Goal: Task Accomplishment & Management: Use online tool/utility

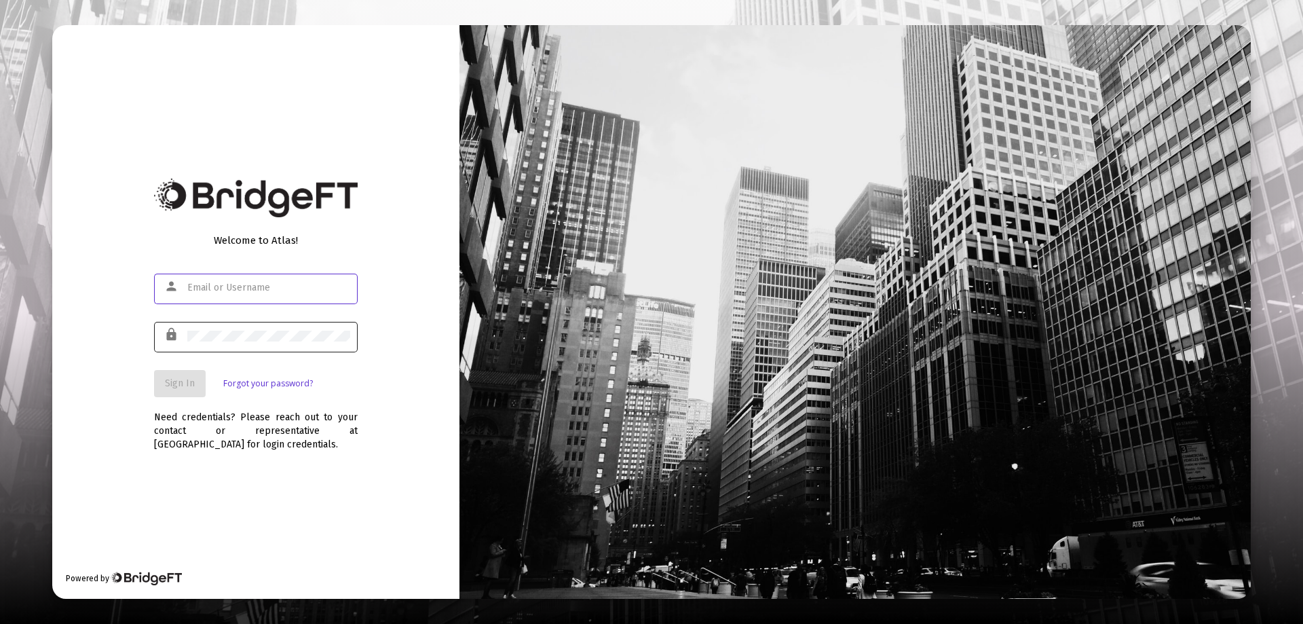
type input "gwen@dynamicamg.com"
click at [185, 371] on button "Sign In" at bounding box center [180, 383] width 52 height 27
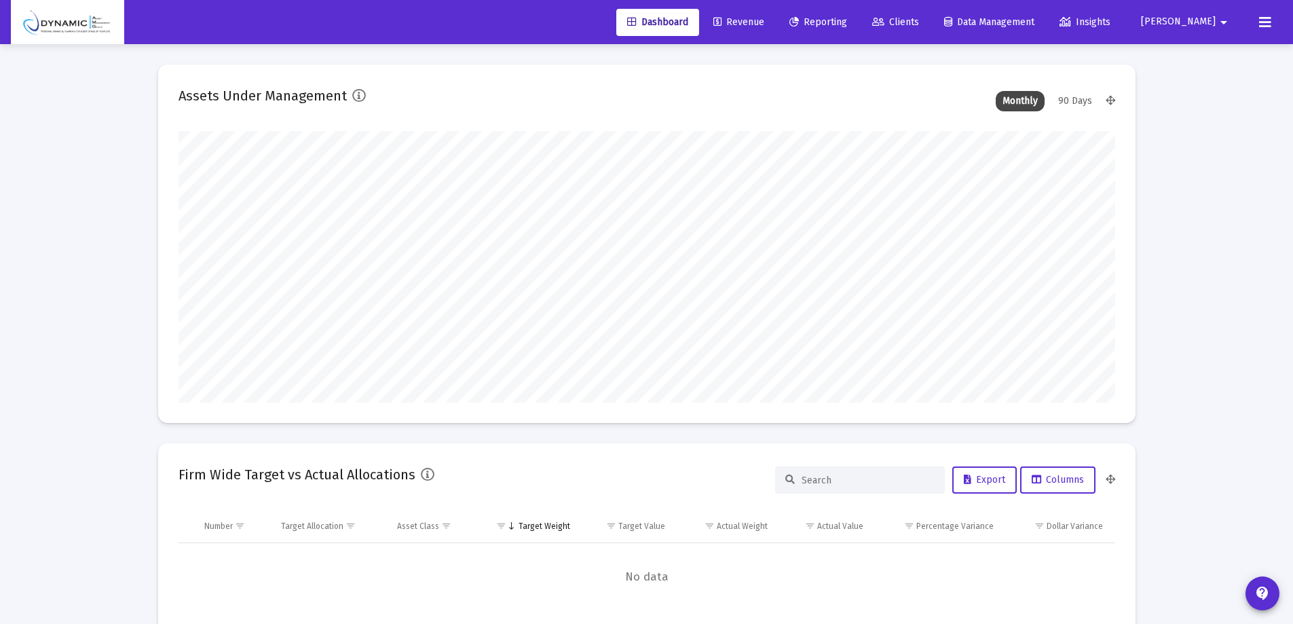
scroll to position [271, 504]
click at [764, 18] on span "Revenue" at bounding box center [738, 22] width 51 height 12
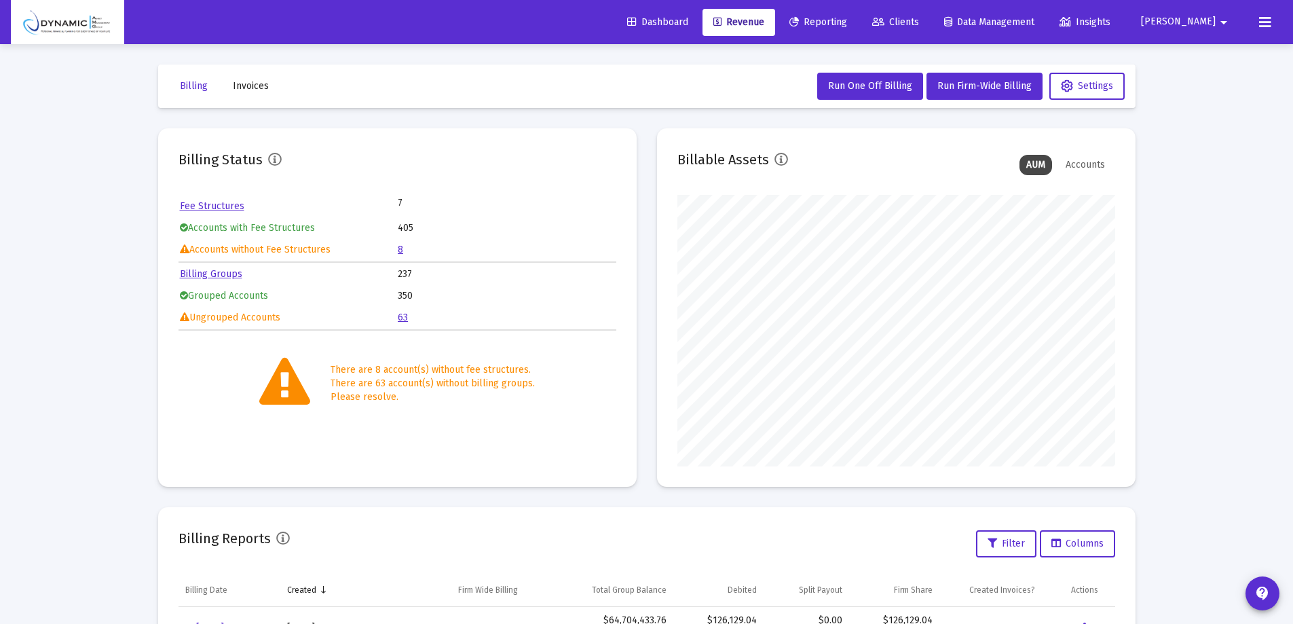
scroll to position [271, 438]
click at [960, 79] on button "Run Firm-Wide Billing" at bounding box center [984, 86] width 116 height 27
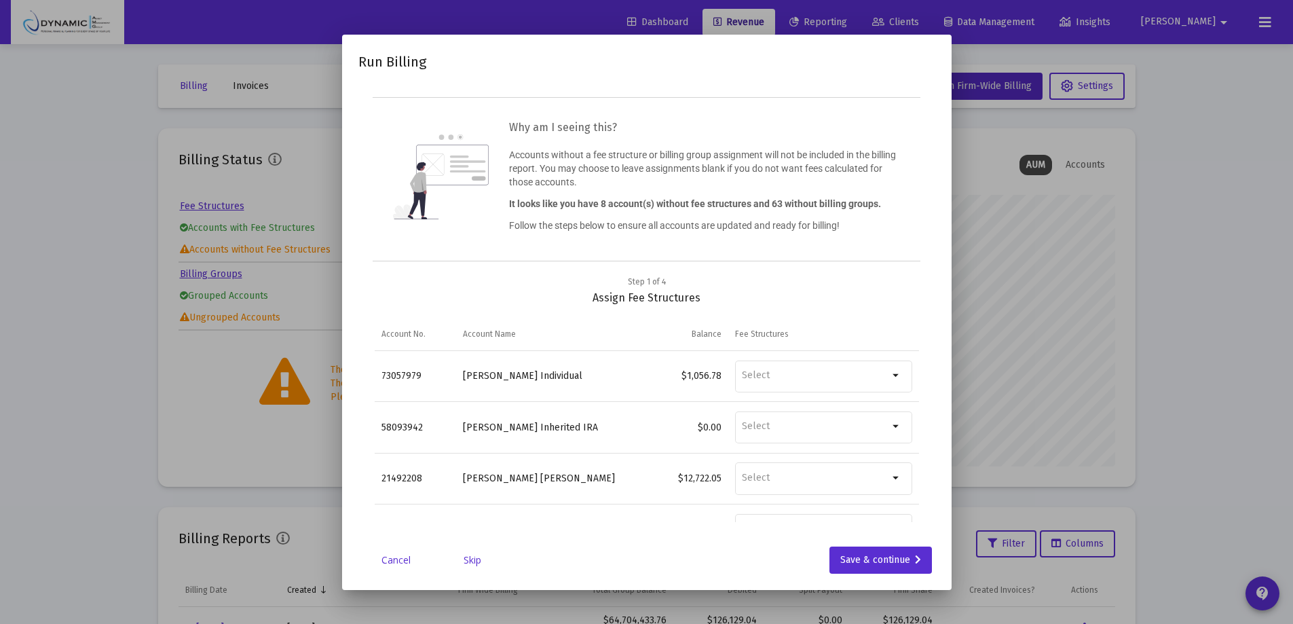
click at [466, 555] on link "Skip" at bounding box center [472, 560] width 68 height 14
click at [476, 553] on link "Skip" at bounding box center [472, 560] width 68 height 14
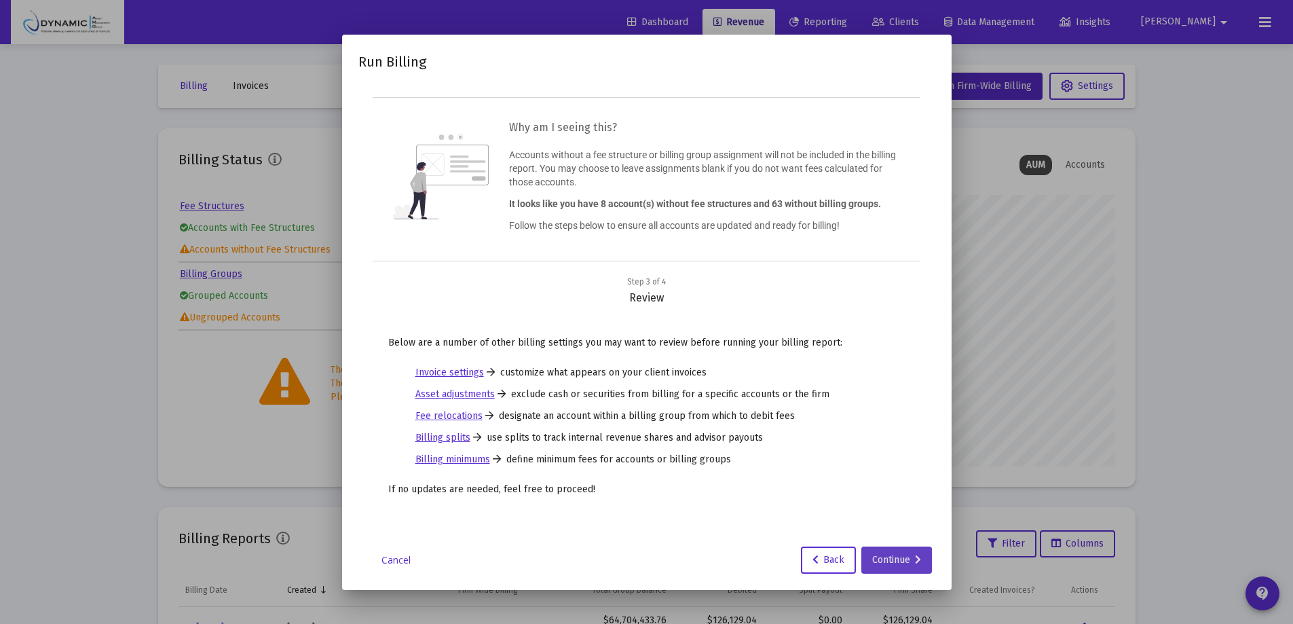
click at [909, 554] on div "Continue" at bounding box center [896, 559] width 49 height 27
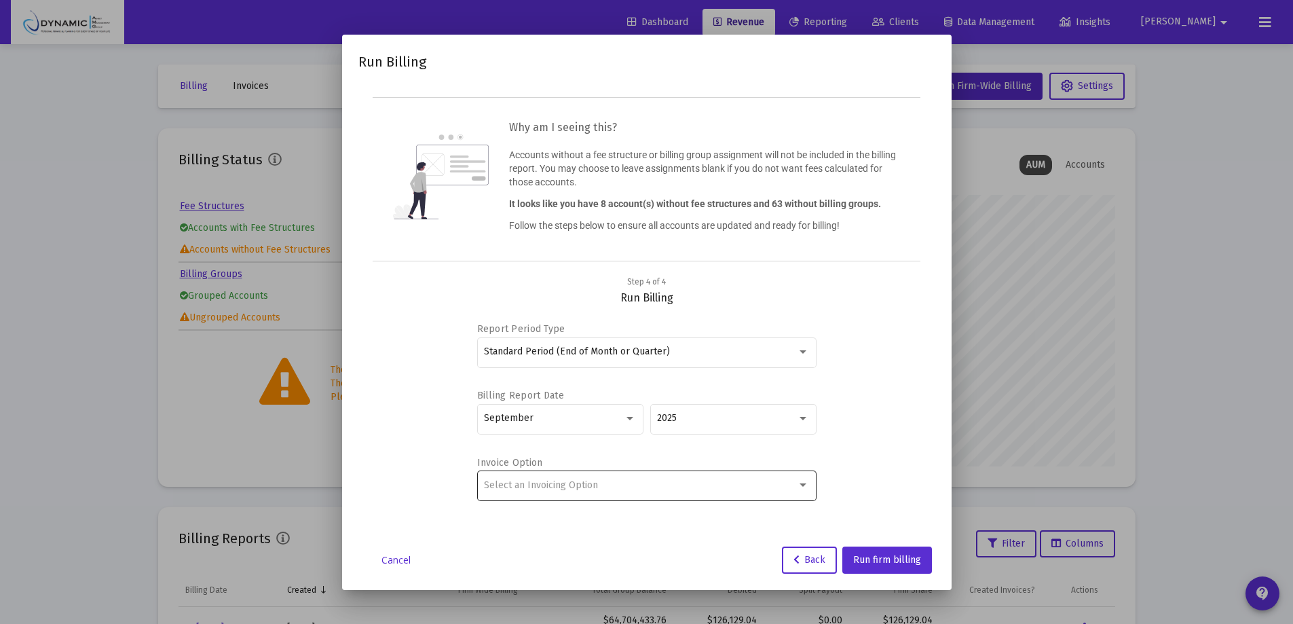
click at [624, 490] on div "Select an Invoicing Option" at bounding box center [640, 485] width 313 height 11
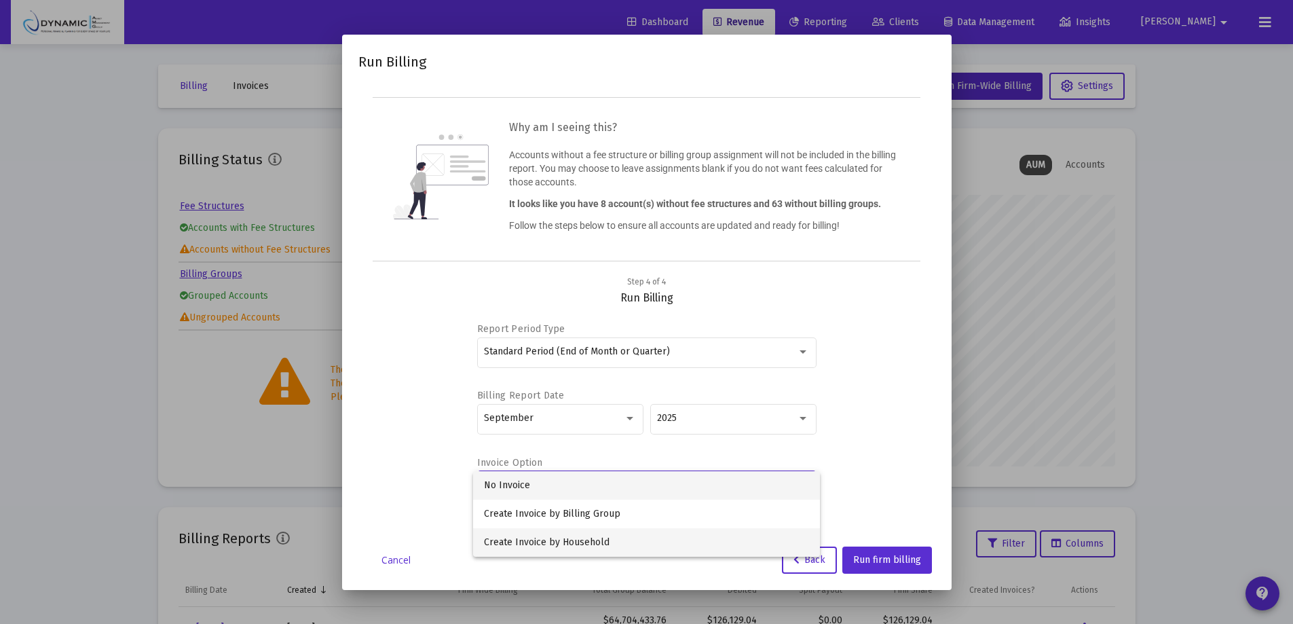
click at [626, 540] on span "Create Invoice by Household" at bounding box center [646, 542] width 325 height 29
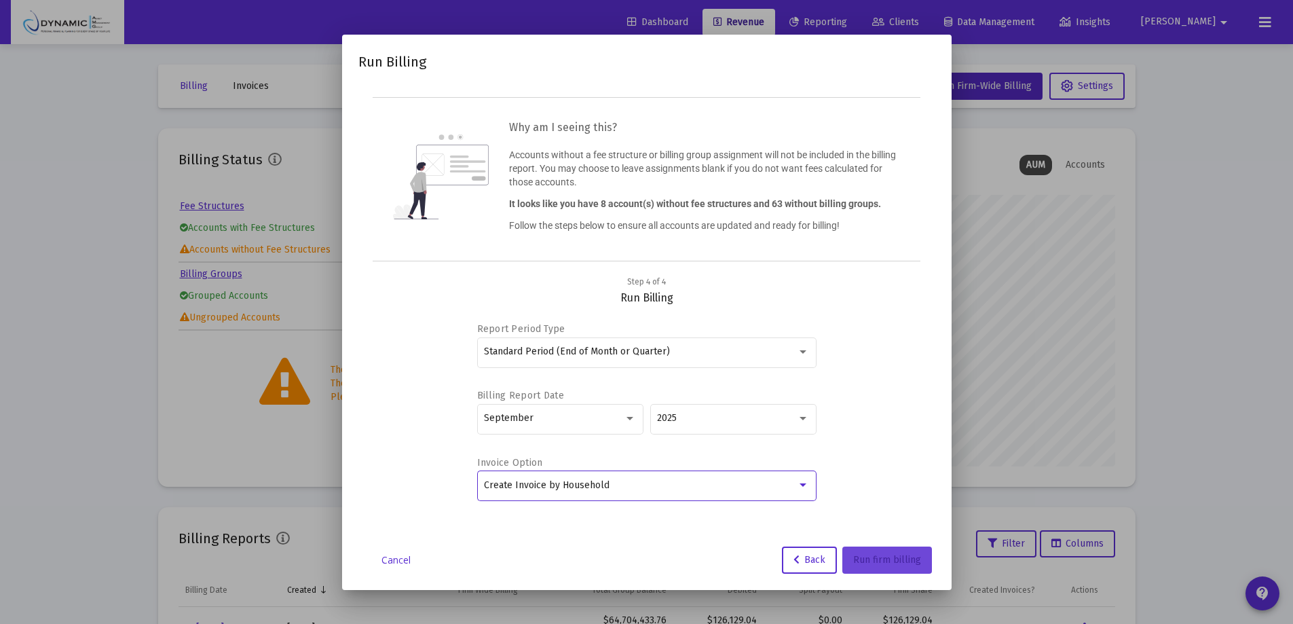
click at [888, 564] on span "Run firm billing" at bounding box center [887, 560] width 68 height 12
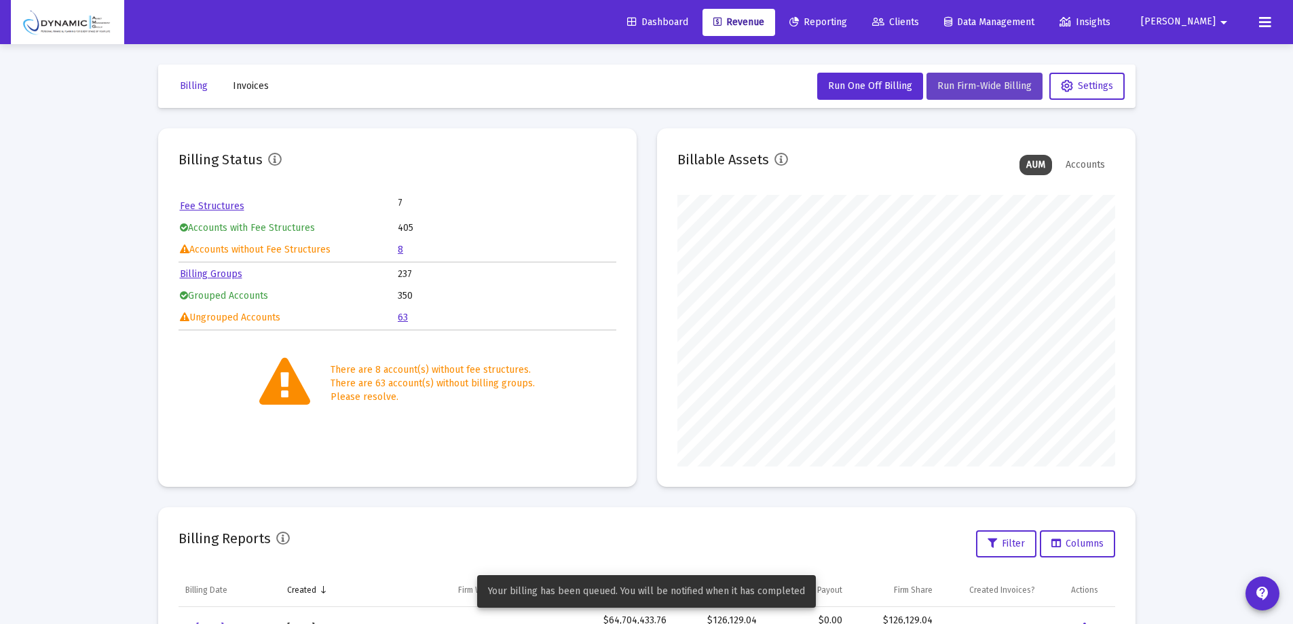
scroll to position [136, 0]
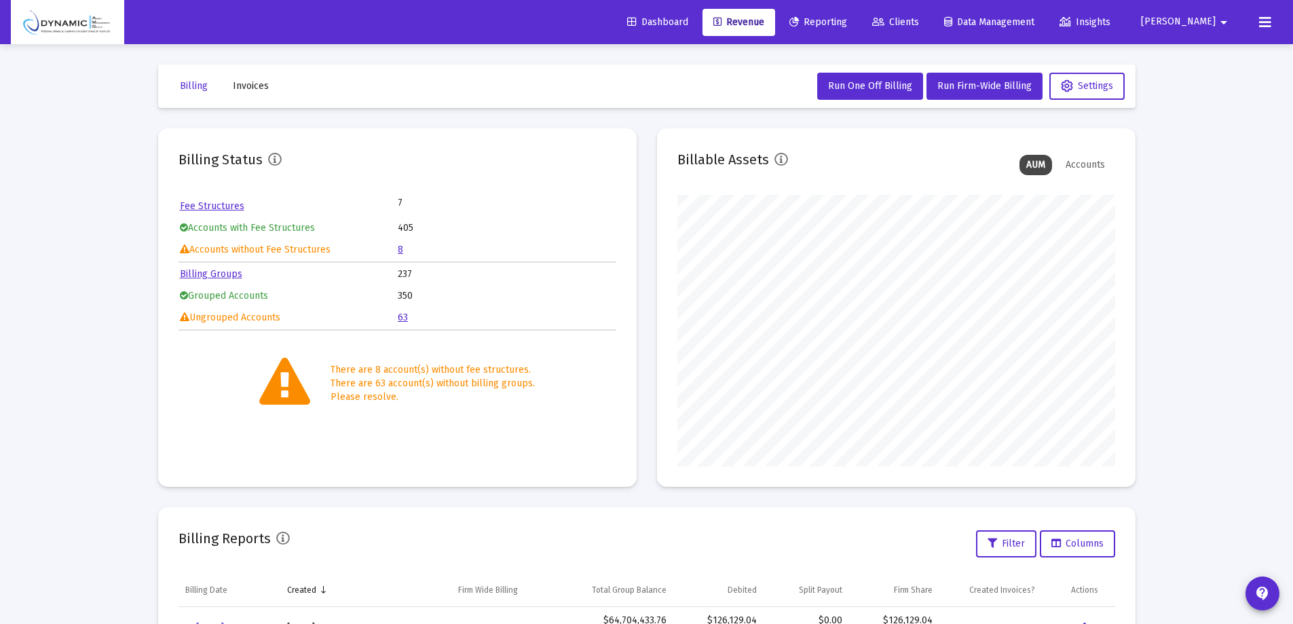
scroll to position [136, 0]
click at [979, 96] on button "Run Firm-Wide Billing" at bounding box center [984, 86] width 116 height 27
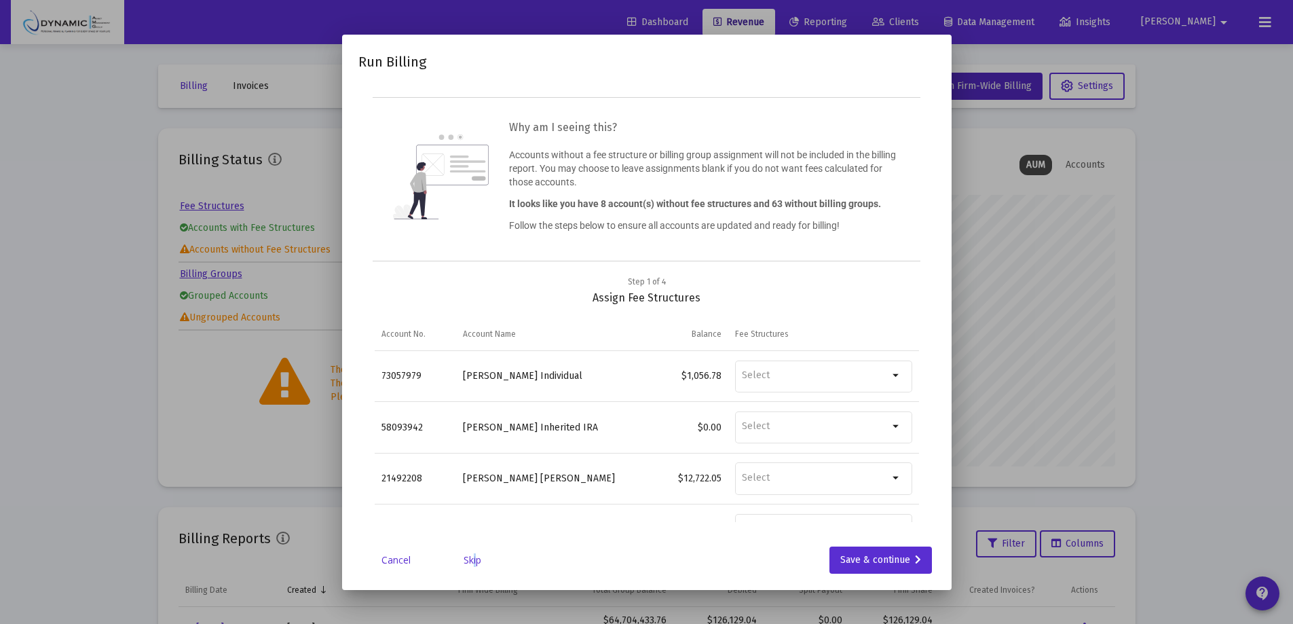
click at [471, 559] on link "Skip" at bounding box center [472, 560] width 68 height 14
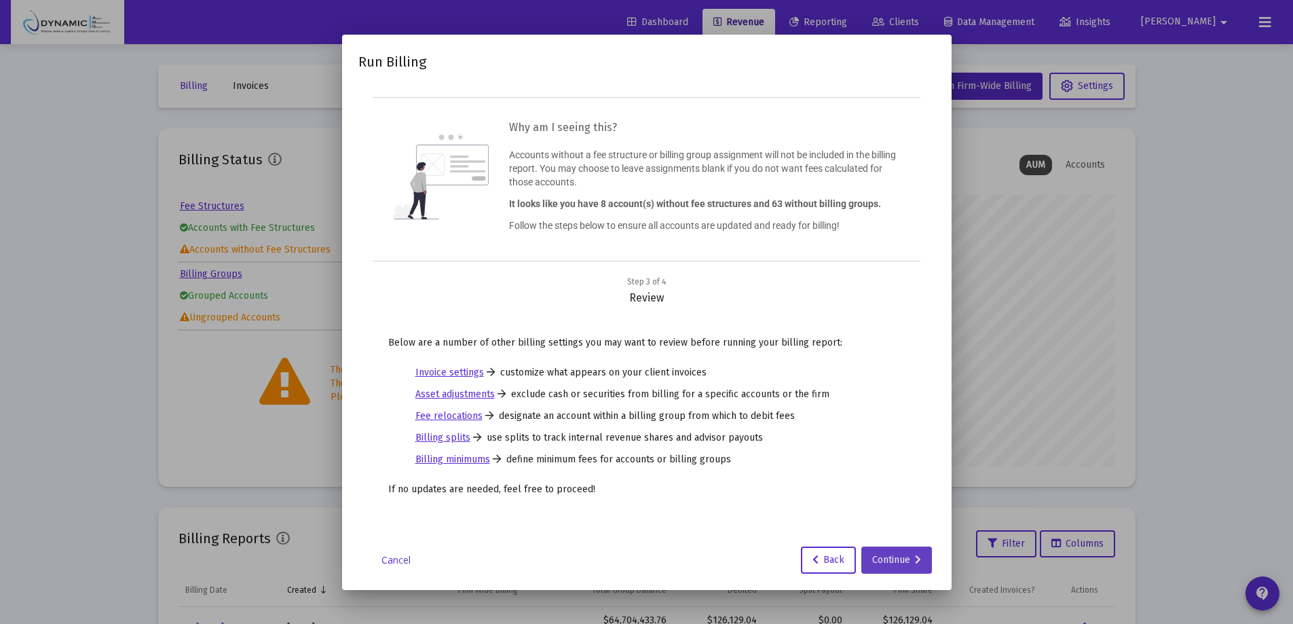
click at [904, 561] on div "Continue" at bounding box center [896, 559] width 49 height 27
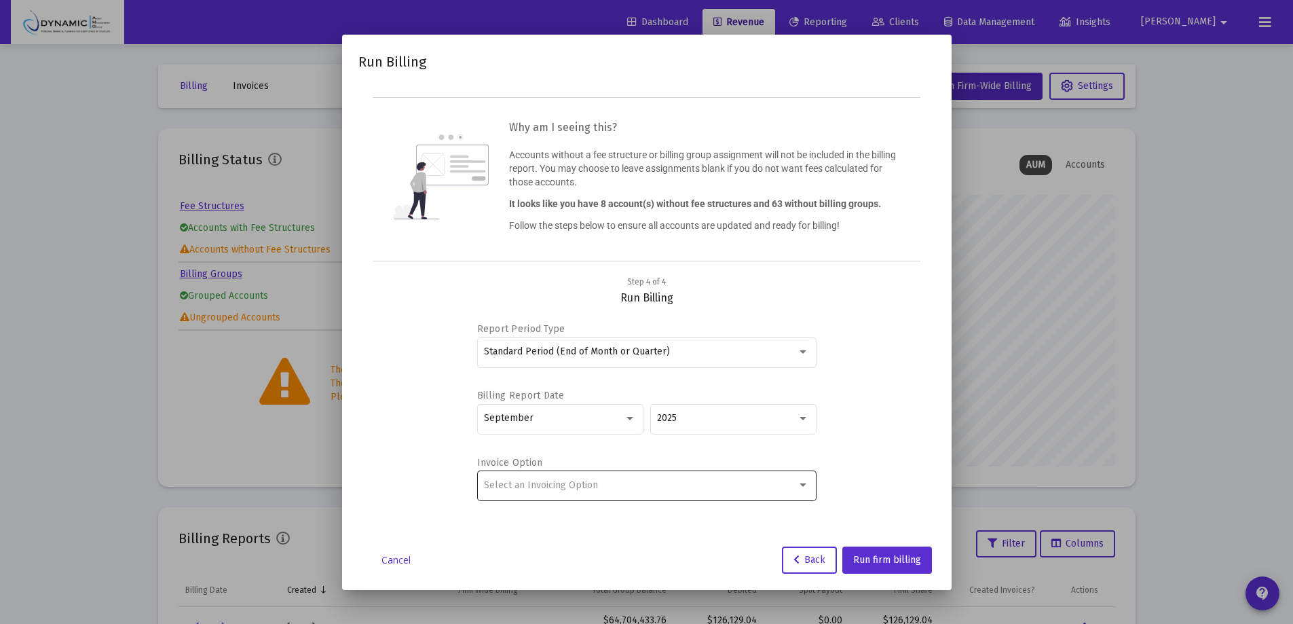
click at [611, 494] on div "Select an Invoicing Option" at bounding box center [646, 484] width 325 height 33
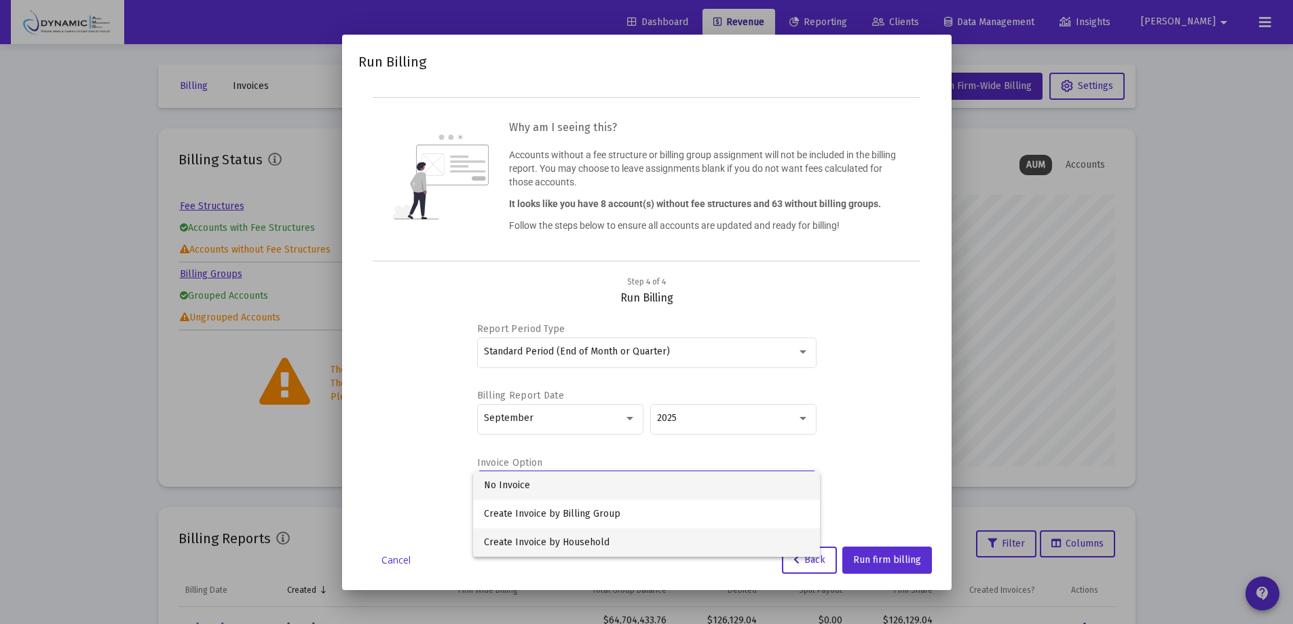
click at [624, 540] on span "Create Invoice by Household" at bounding box center [646, 542] width 325 height 29
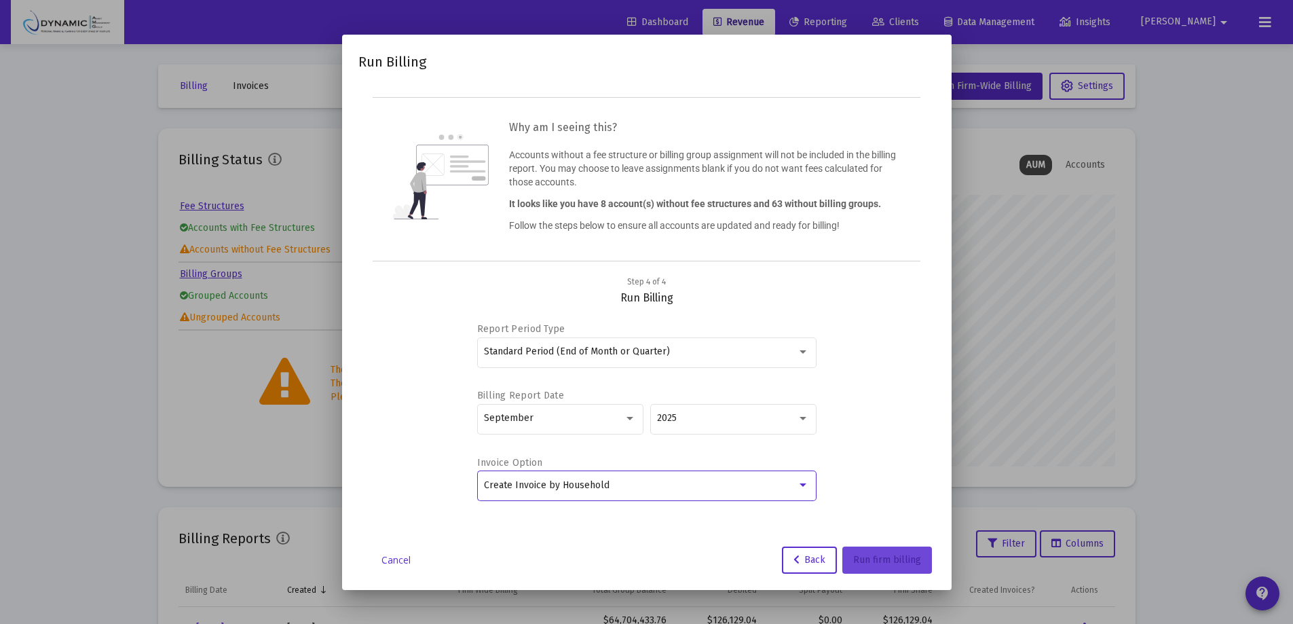
click at [885, 561] on span "Run firm billing" at bounding box center [887, 560] width 68 height 12
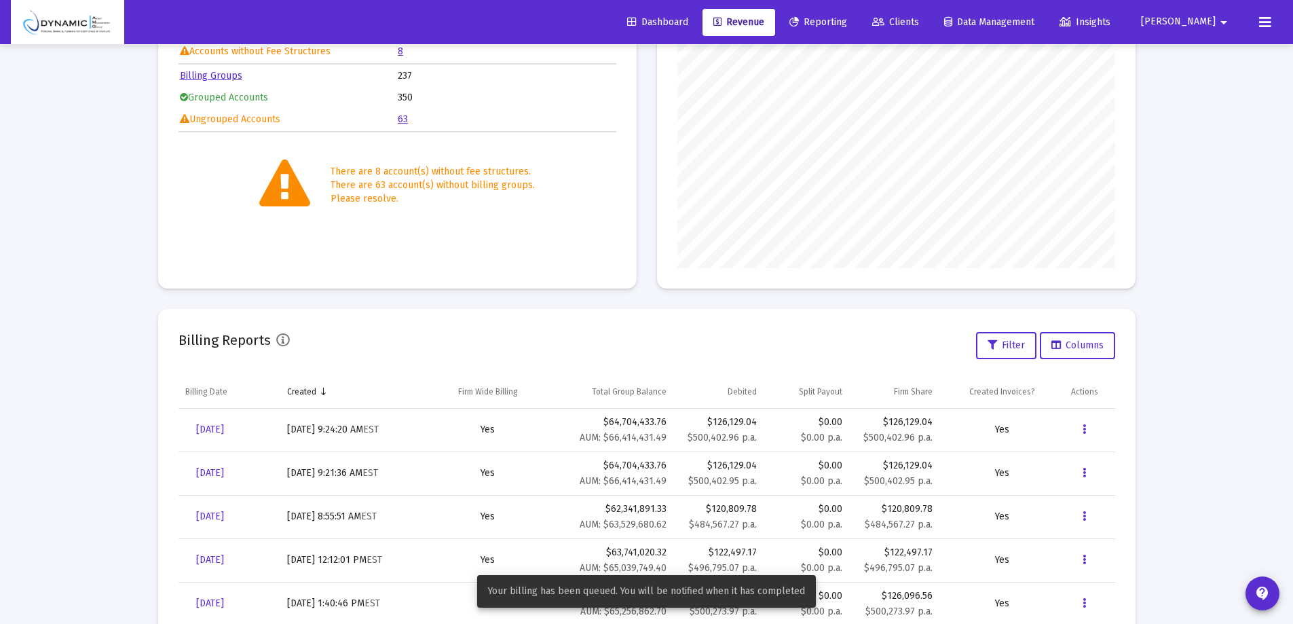
scroll to position [271, 0]
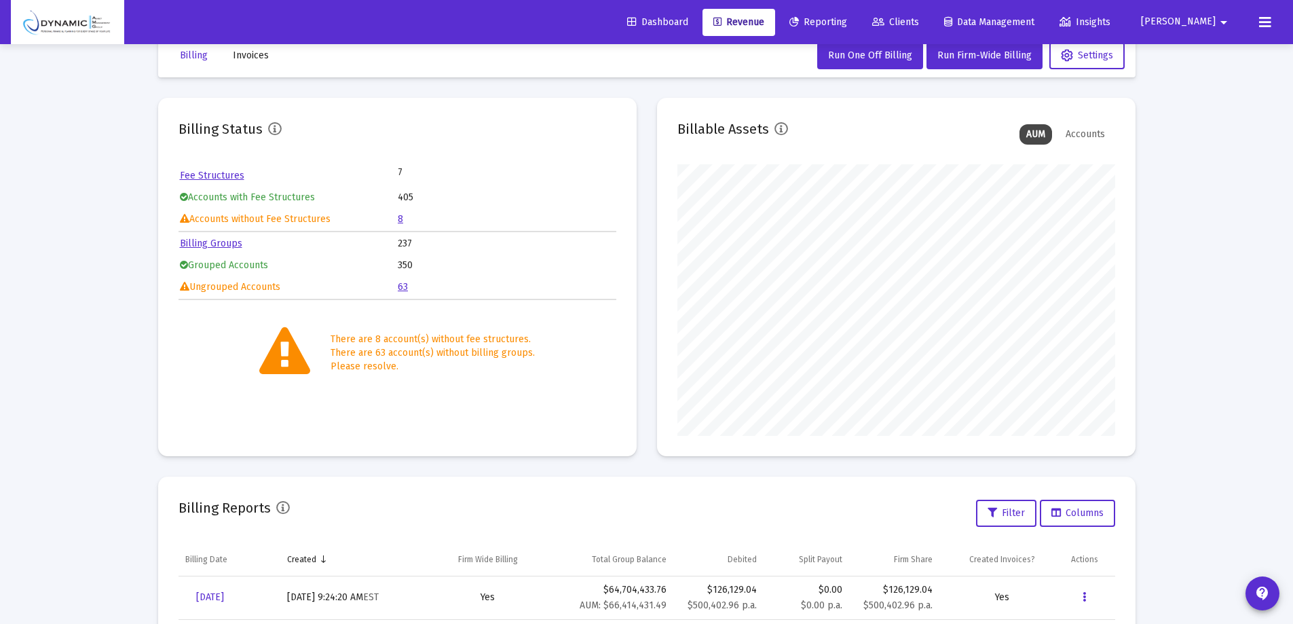
scroll to position [136, 0]
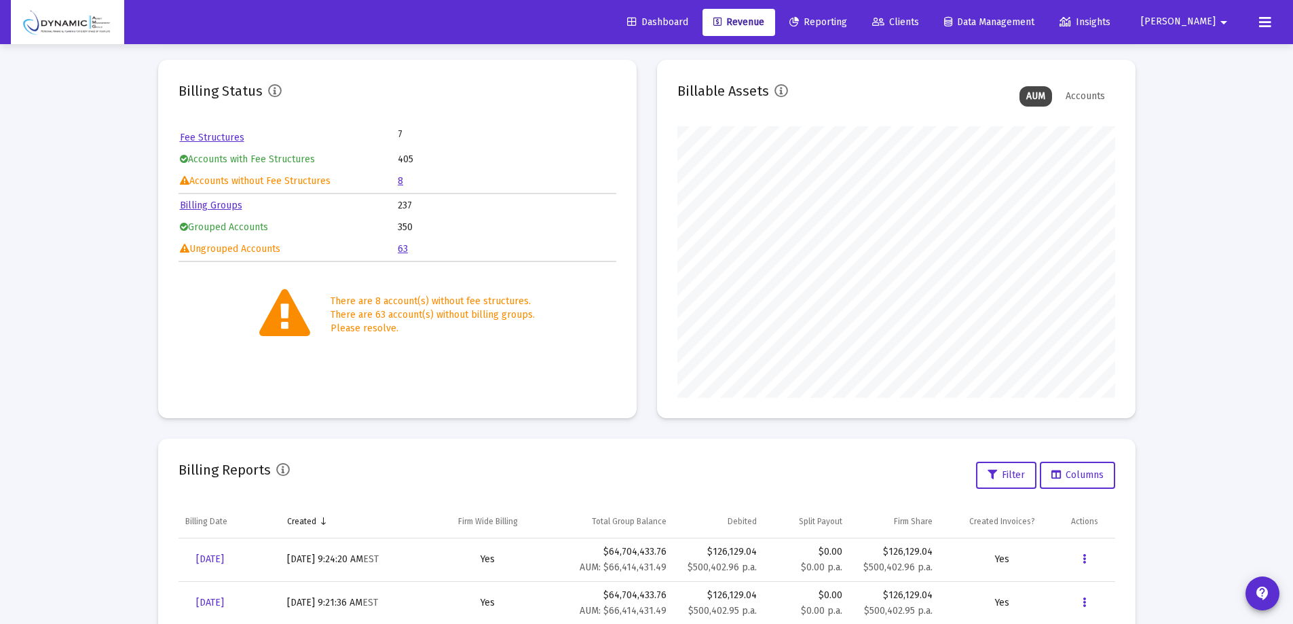
scroll to position [204, 0]
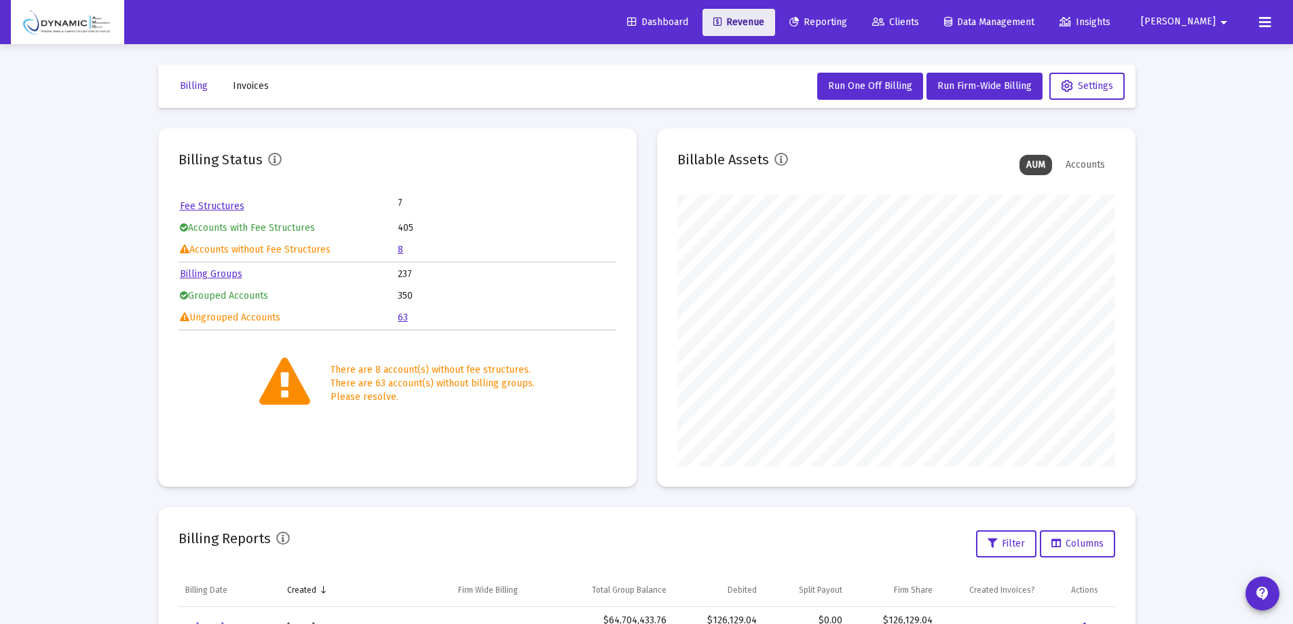
click at [772, 12] on link "Revenue" at bounding box center [738, 22] width 73 height 27
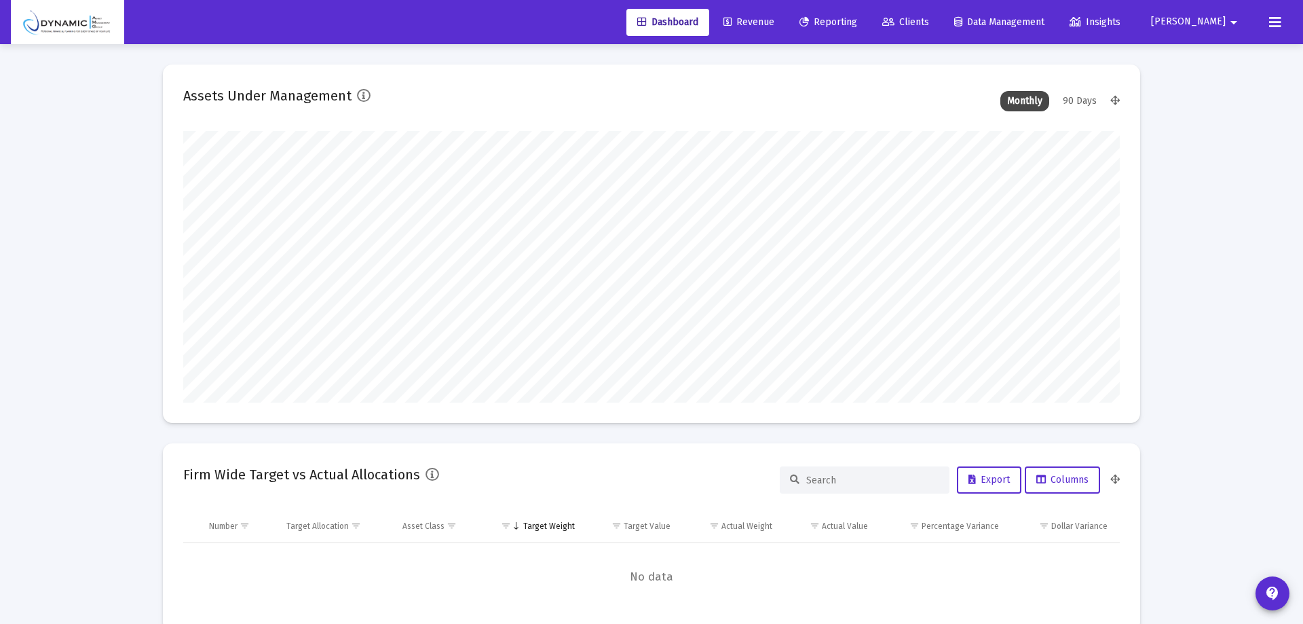
type input "2025-10-01"
click at [764, 26] on span "Revenue" at bounding box center [738, 22] width 51 height 12
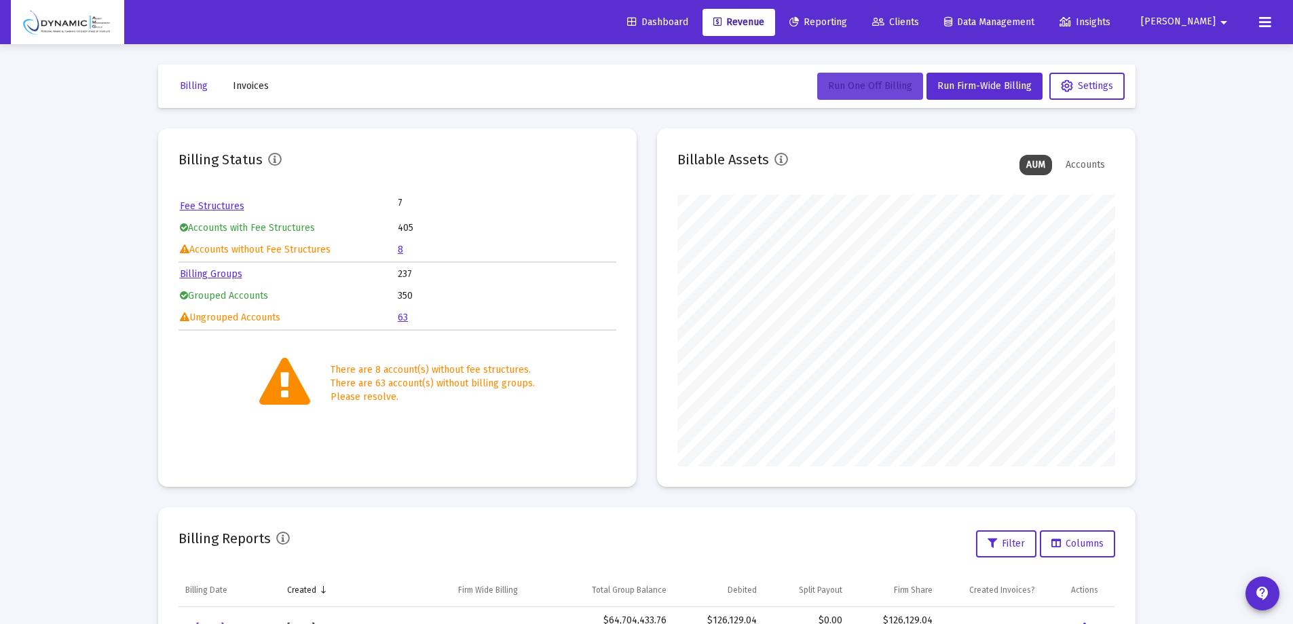
click at [904, 93] on button "Run One Off Billing" at bounding box center [870, 86] width 106 height 27
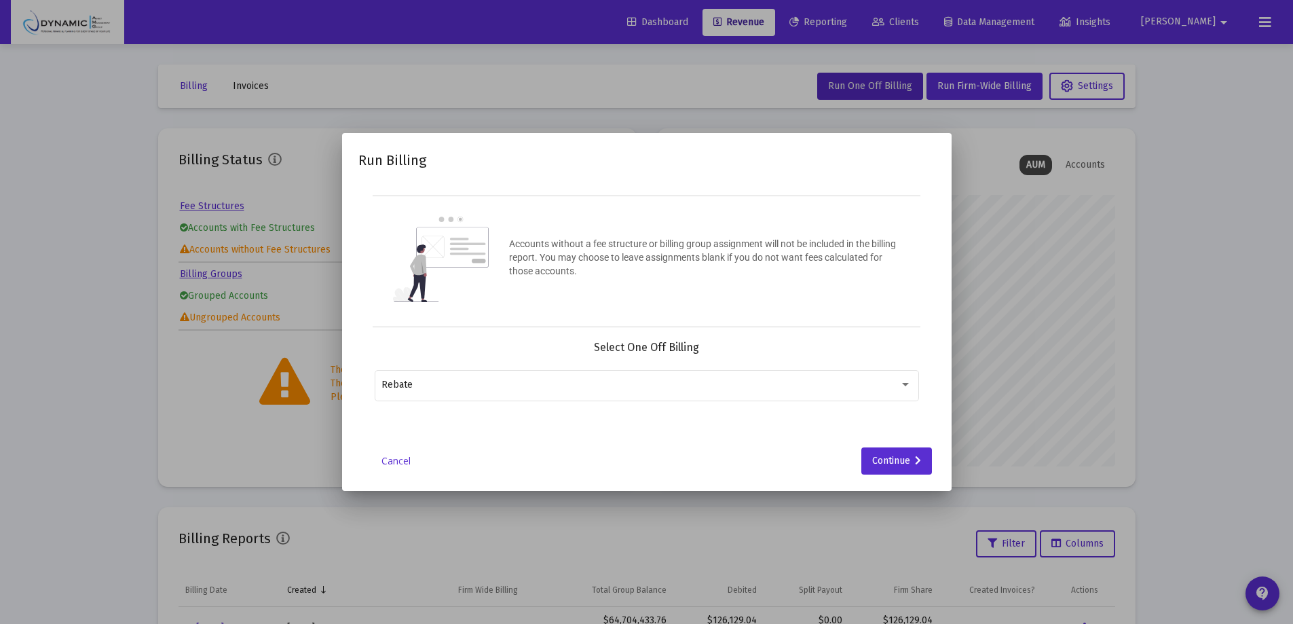
click at [390, 467] on link "Cancel" at bounding box center [396, 461] width 68 height 14
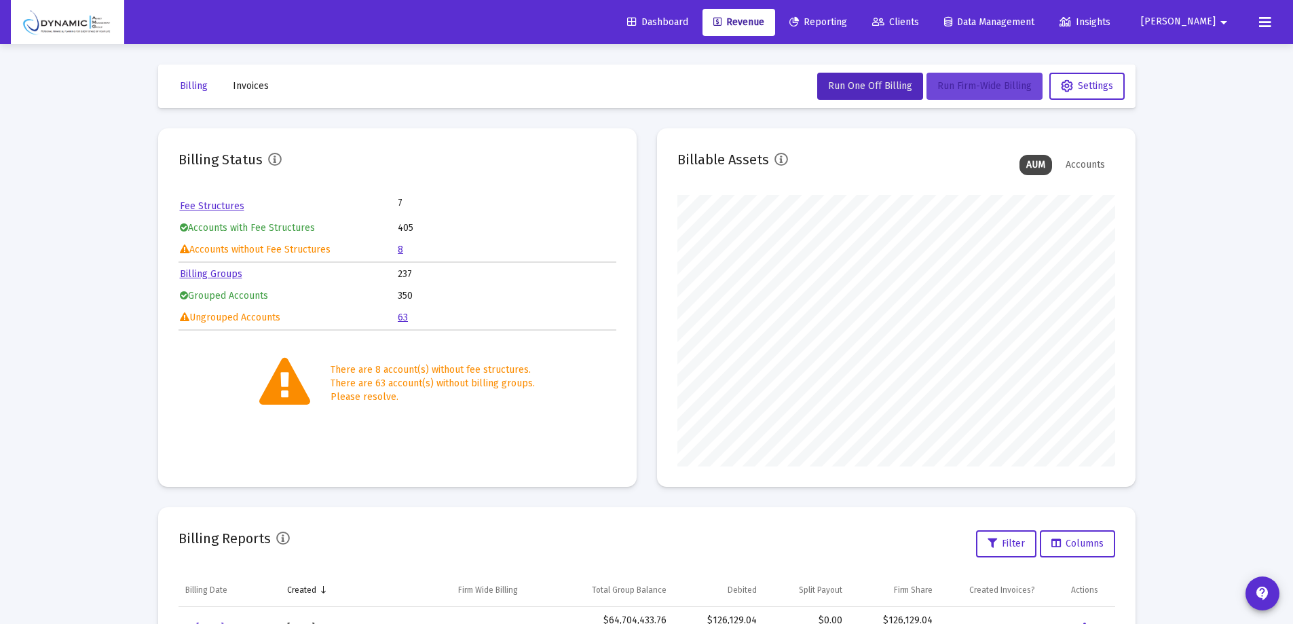
click at [952, 76] on button "Run Firm-Wide Billing" at bounding box center [984, 86] width 116 height 27
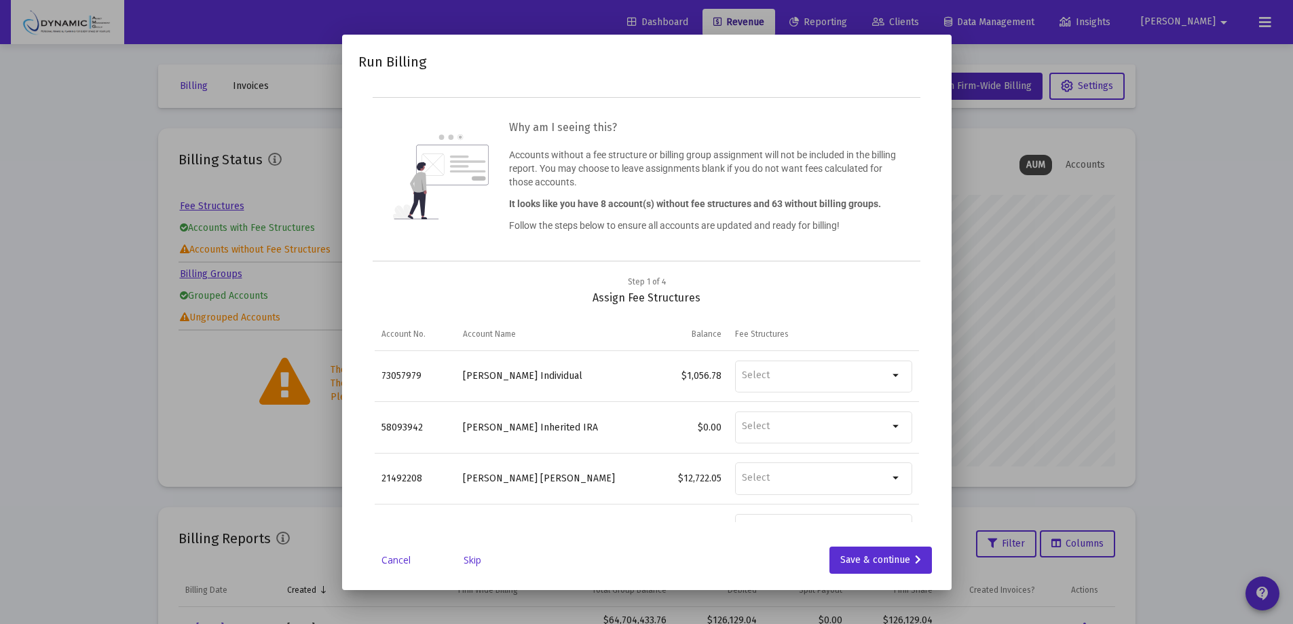
click at [473, 558] on link "Skip" at bounding box center [472, 560] width 68 height 14
click at [472, 556] on link "Skip" at bounding box center [472, 560] width 68 height 14
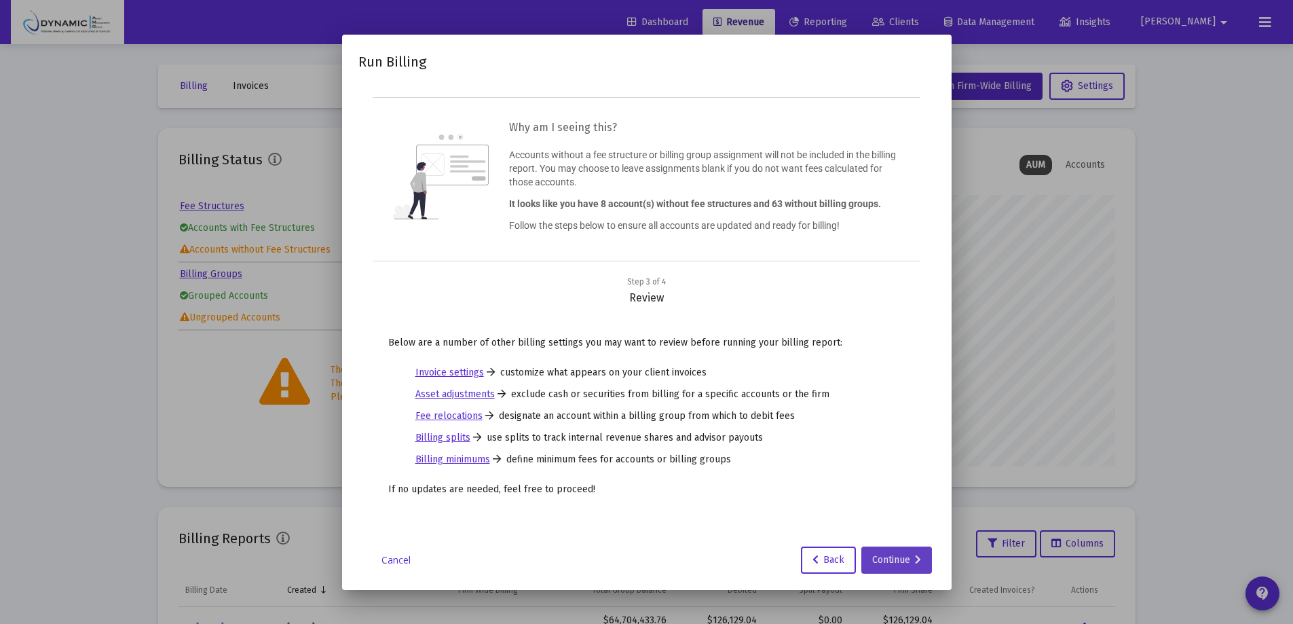
click at [901, 560] on div "Continue" at bounding box center [896, 559] width 49 height 27
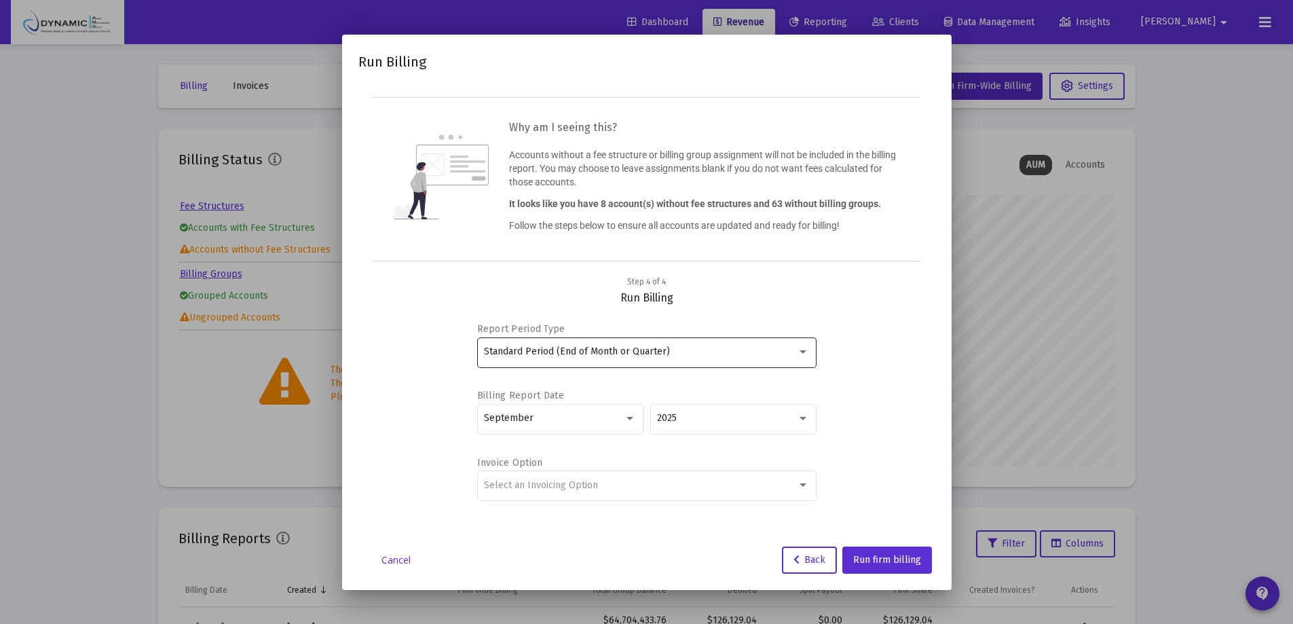
click at [658, 356] on span "Standard Period (End of Month or Quarter)" at bounding box center [577, 351] width 186 height 12
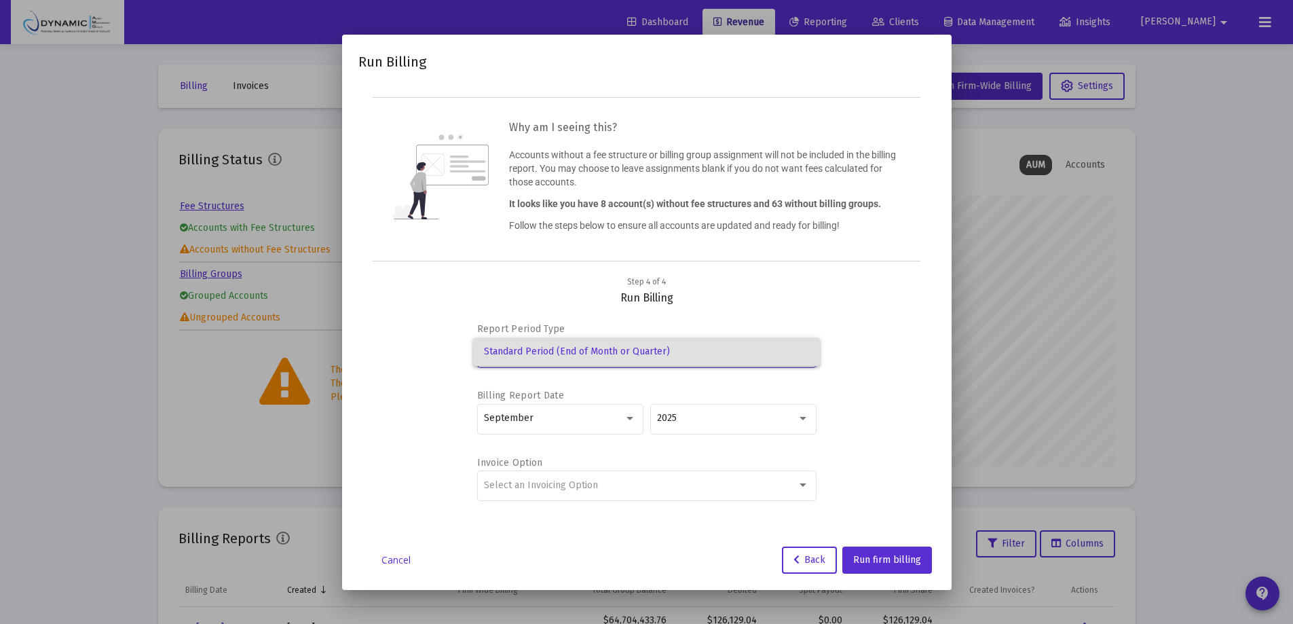
click at [880, 402] on div at bounding box center [646, 312] width 1293 height 624
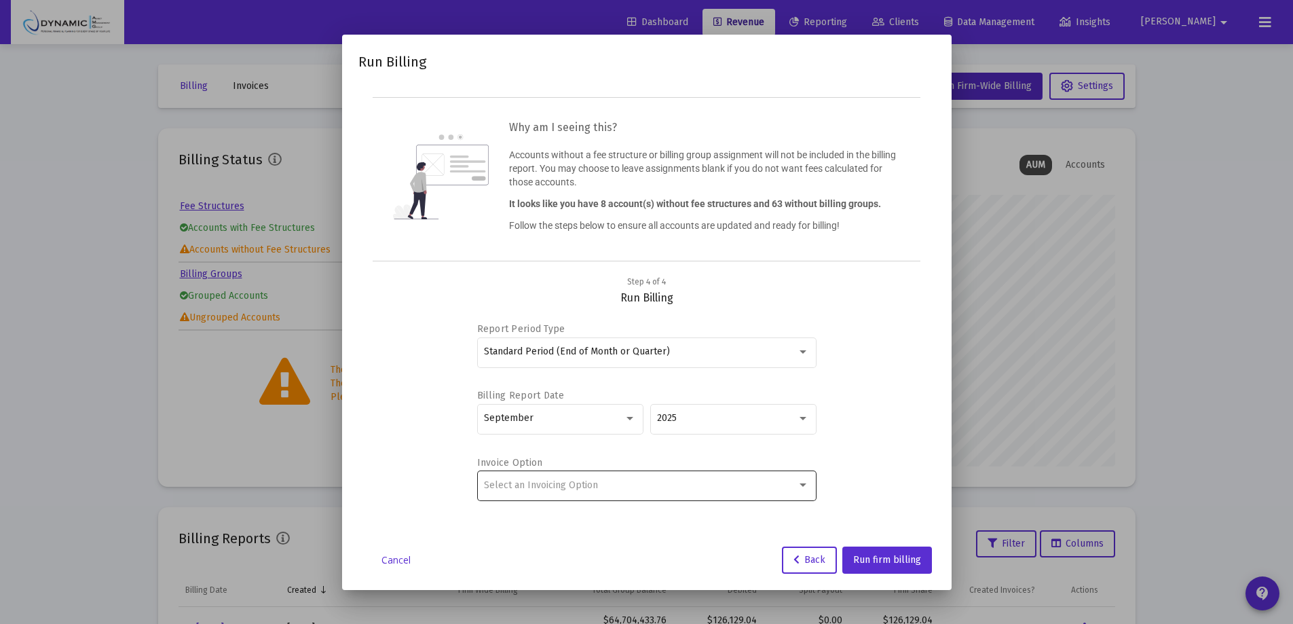
click at [601, 497] on div "Select an Invoicing Option" at bounding box center [646, 484] width 325 height 33
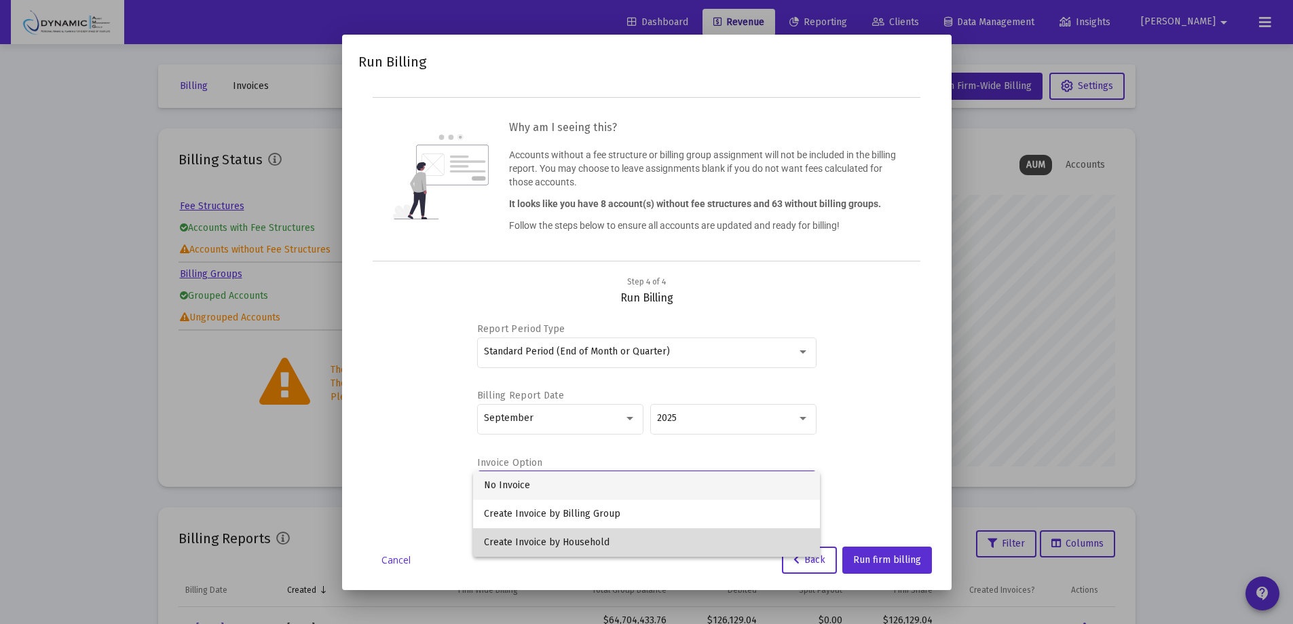
click at [599, 531] on span "Create Invoice by Household" at bounding box center [646, 542] width 325 height 29
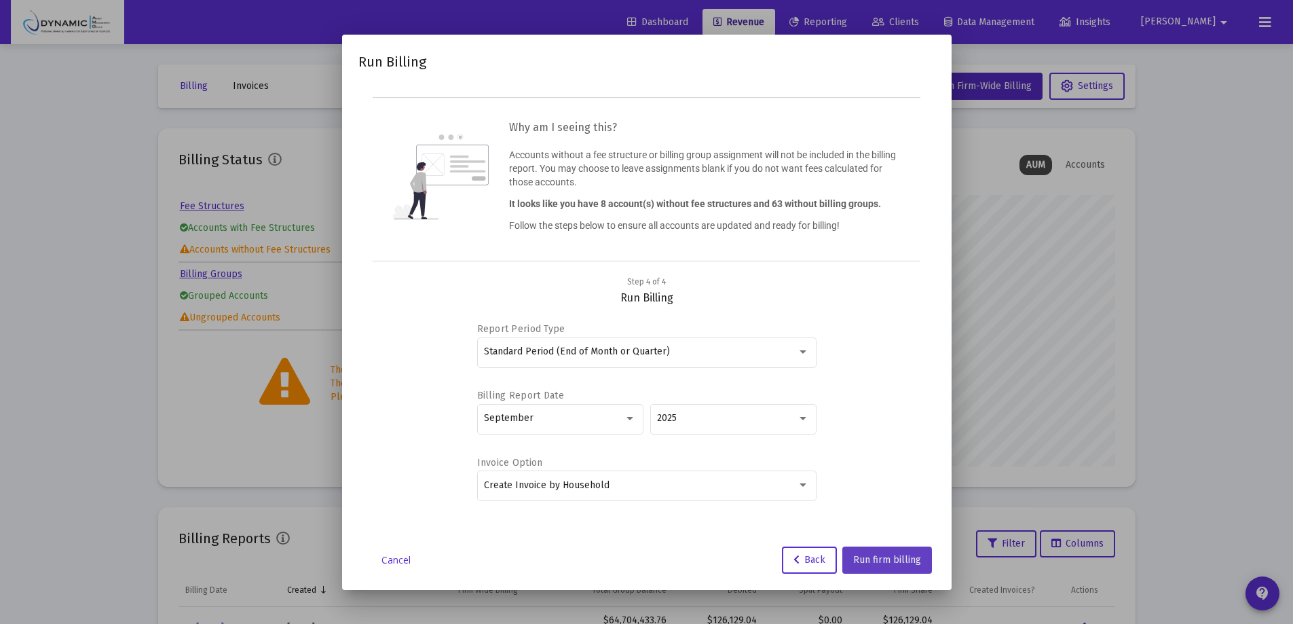
click at [887, 561] on span "Run firm billing" at bounding box center [887, 560] width 68 height 12
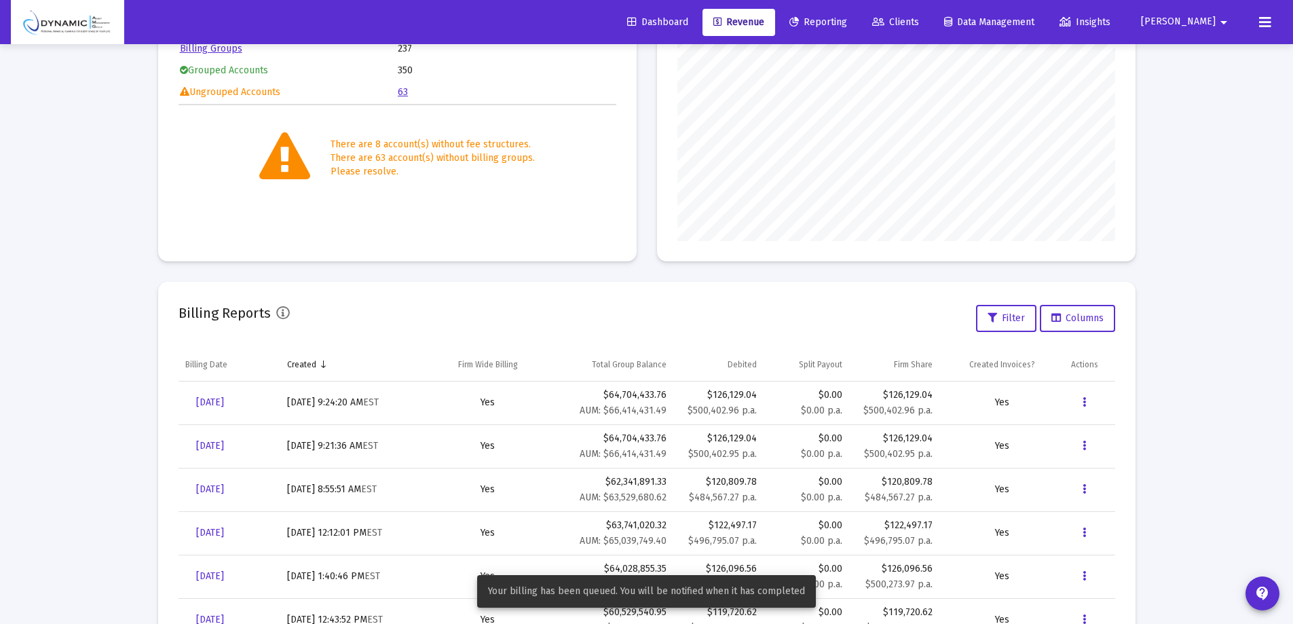
scroll to position [271, 0]
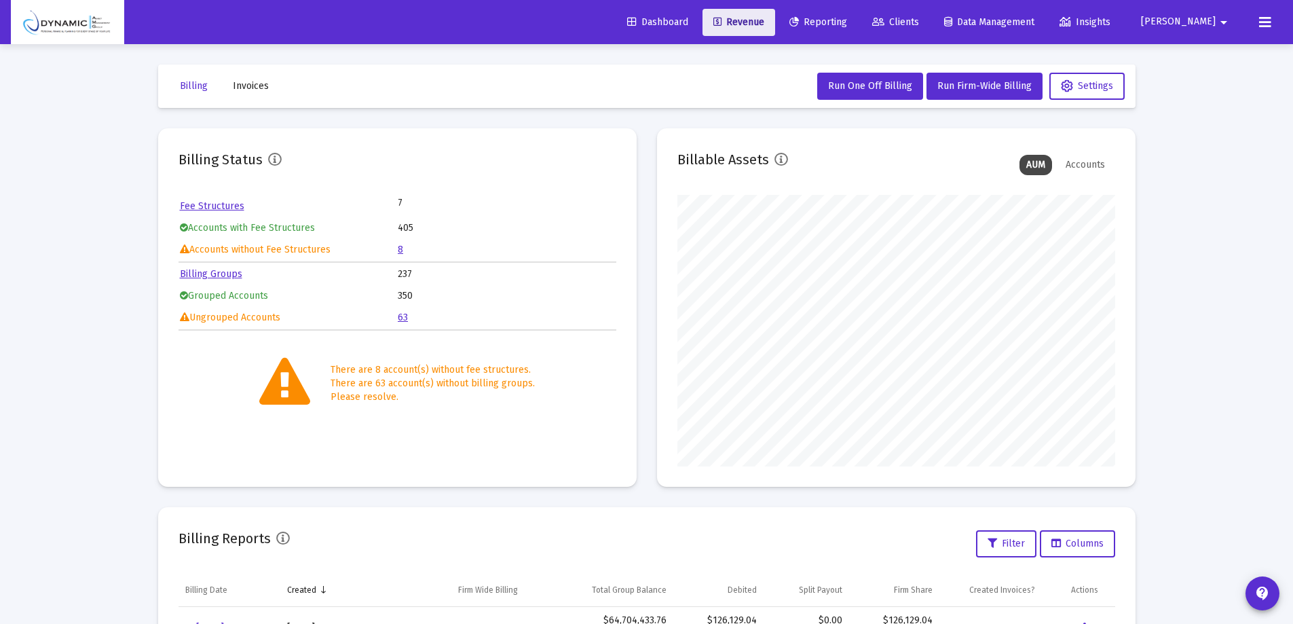
click at [764, 18] on span "Revenue" at bounding box center [738, 22] width 51 height 12
click at [688, 20] on span "Dashboard" at bounding box center [657, 22] width 61 height 12
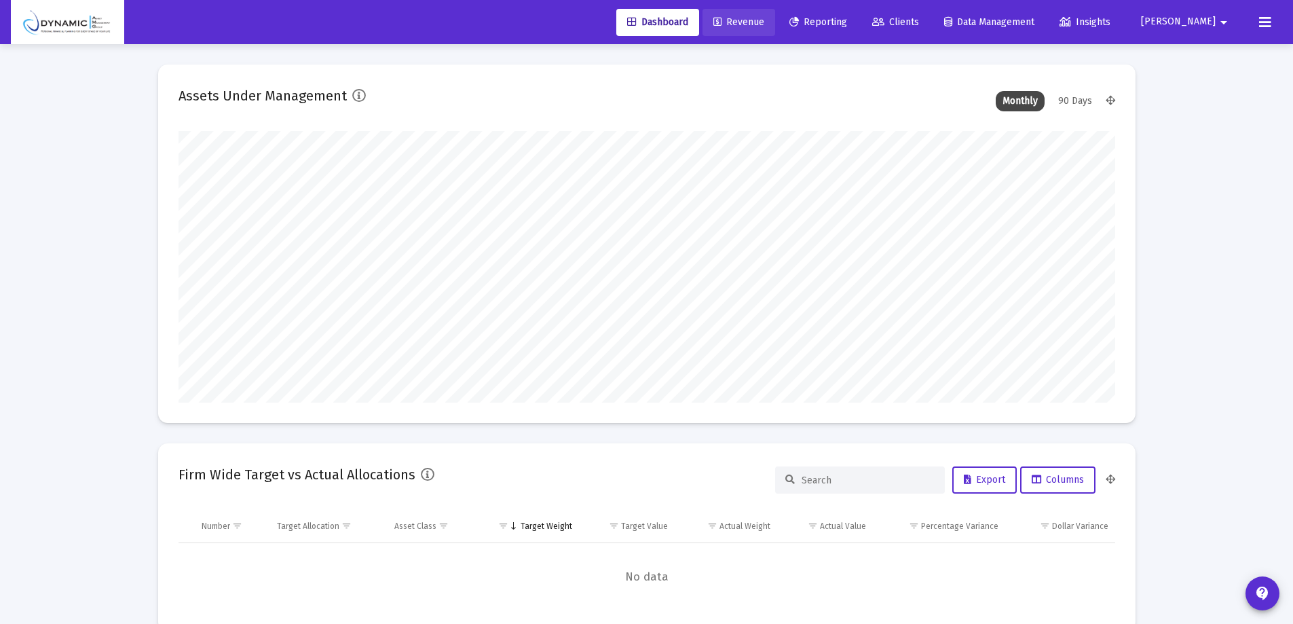
click at [775, 15] on link "Revenue" at bounding box center [738, 22] width 73 height 27
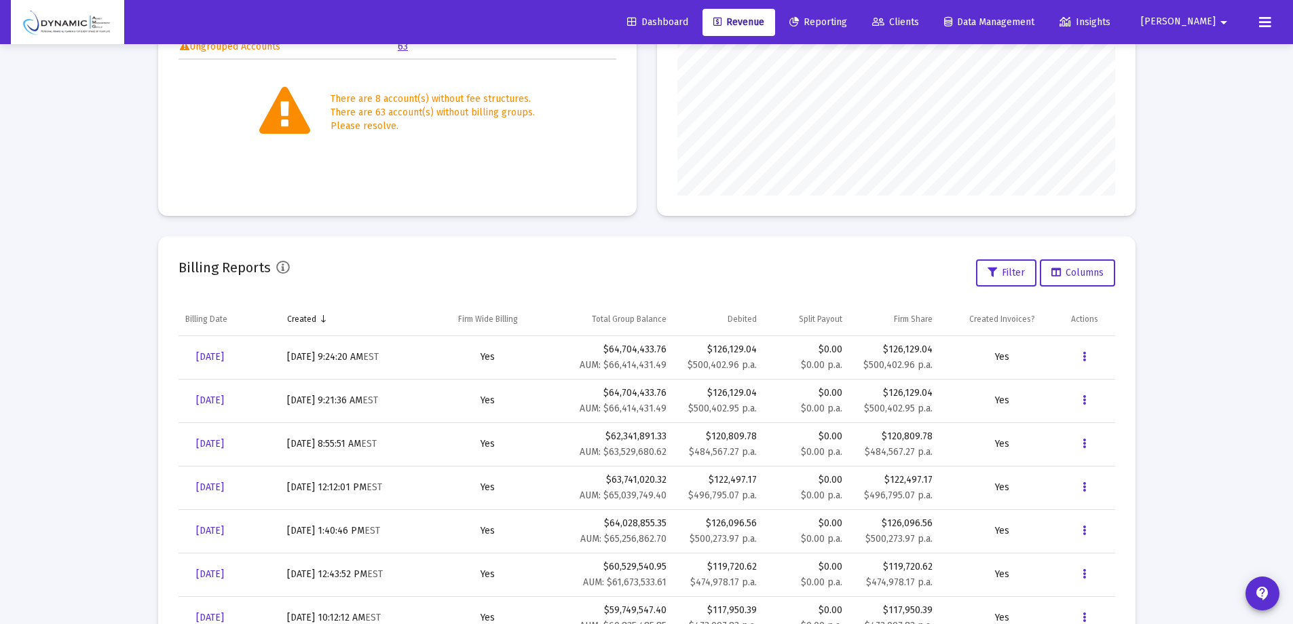
scroll to position [271, 0]
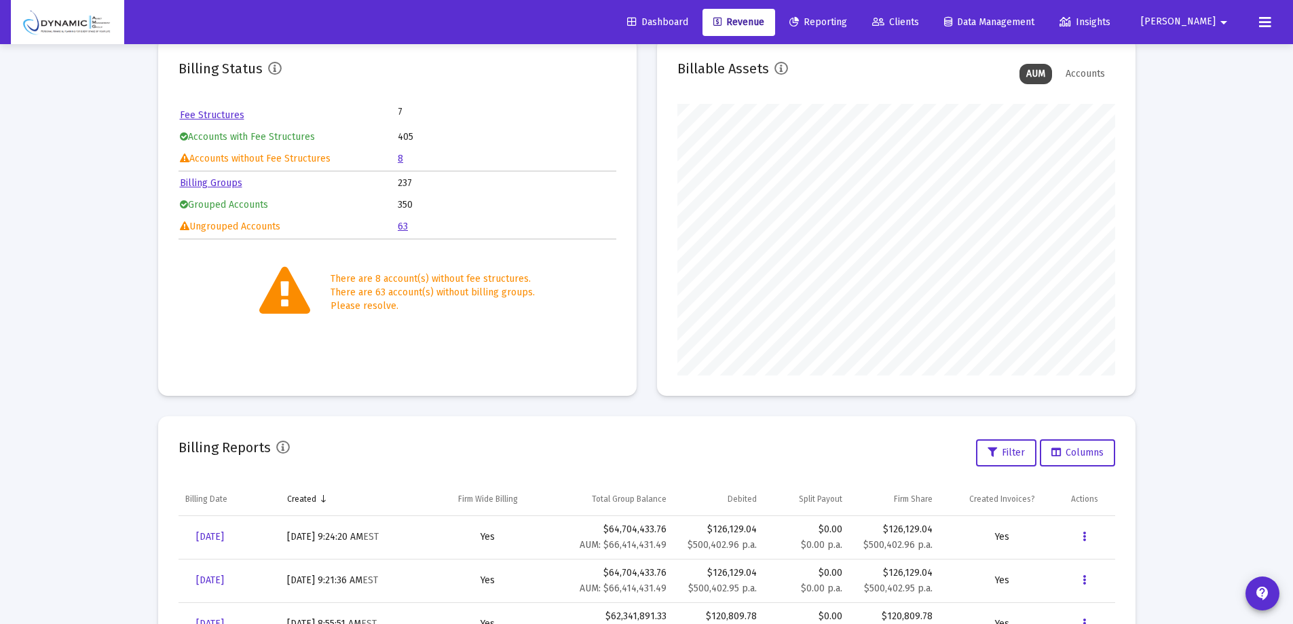
scroll to position [204, 0]
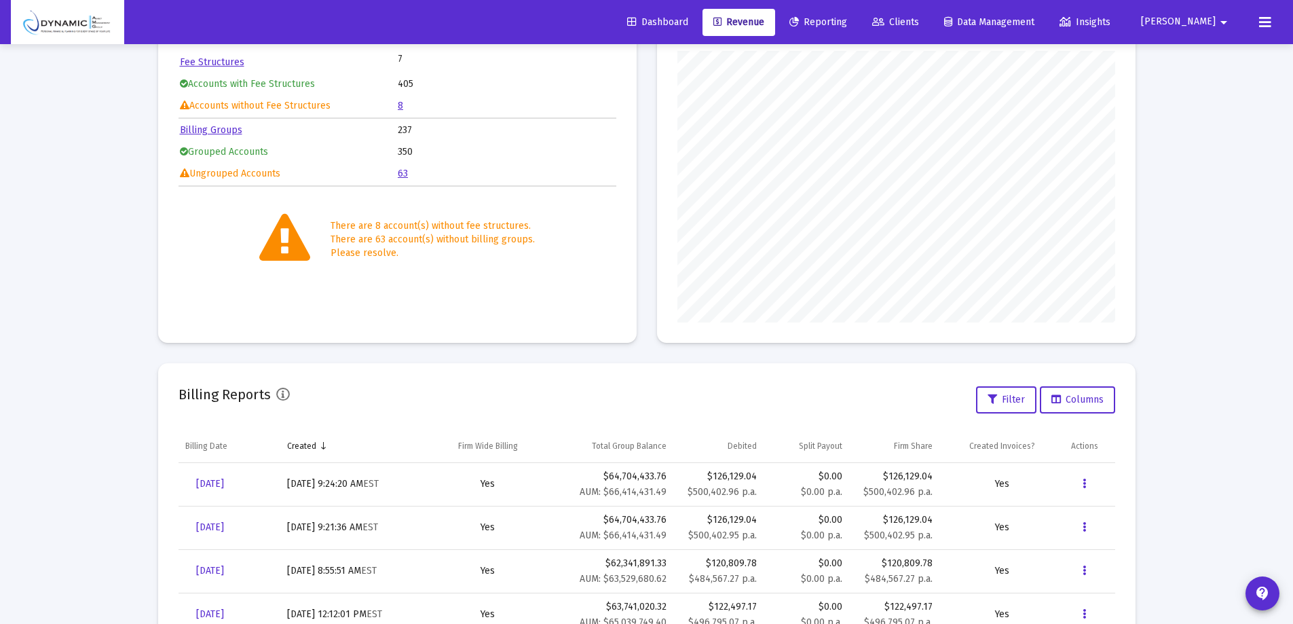
scroll to position [271, 0]
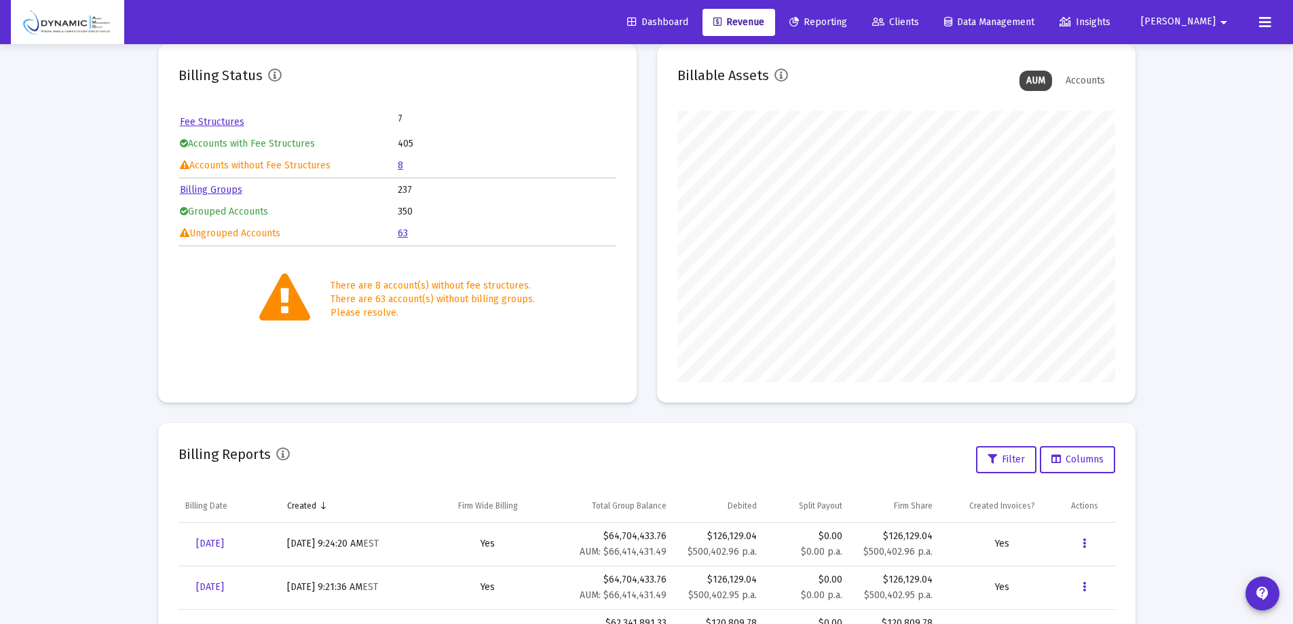
scroll to position [204, 0]
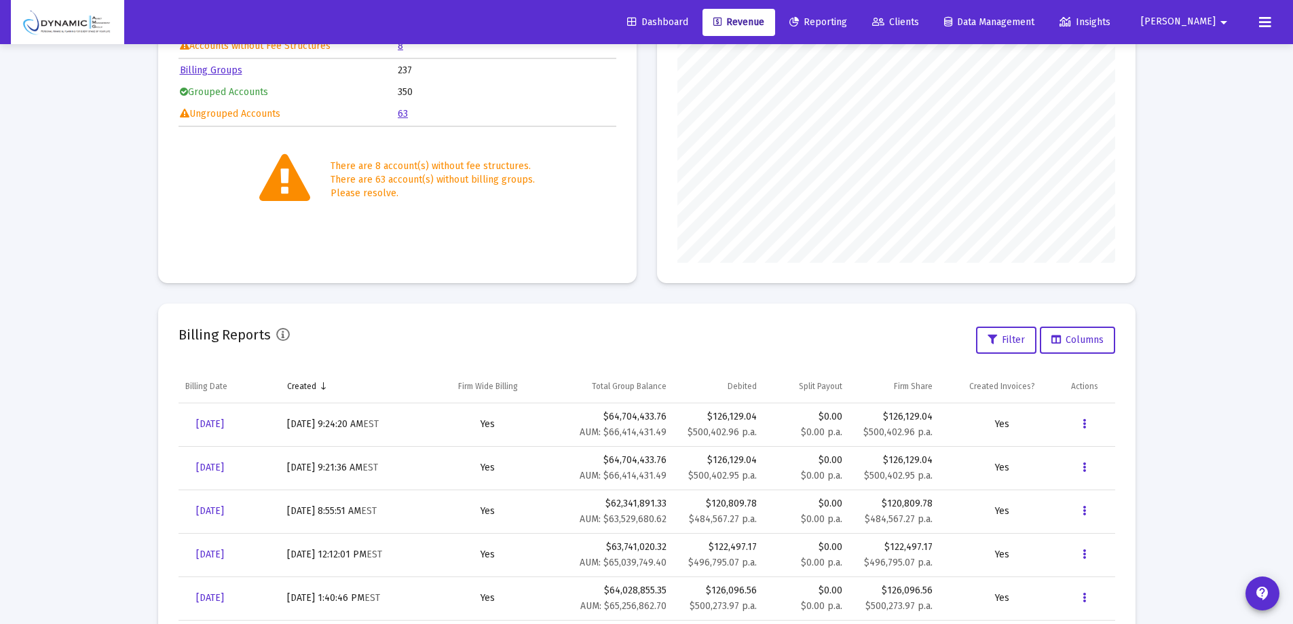
click at [1264, 24] on icon at bounding box center [1265, 22] width 12 height 16
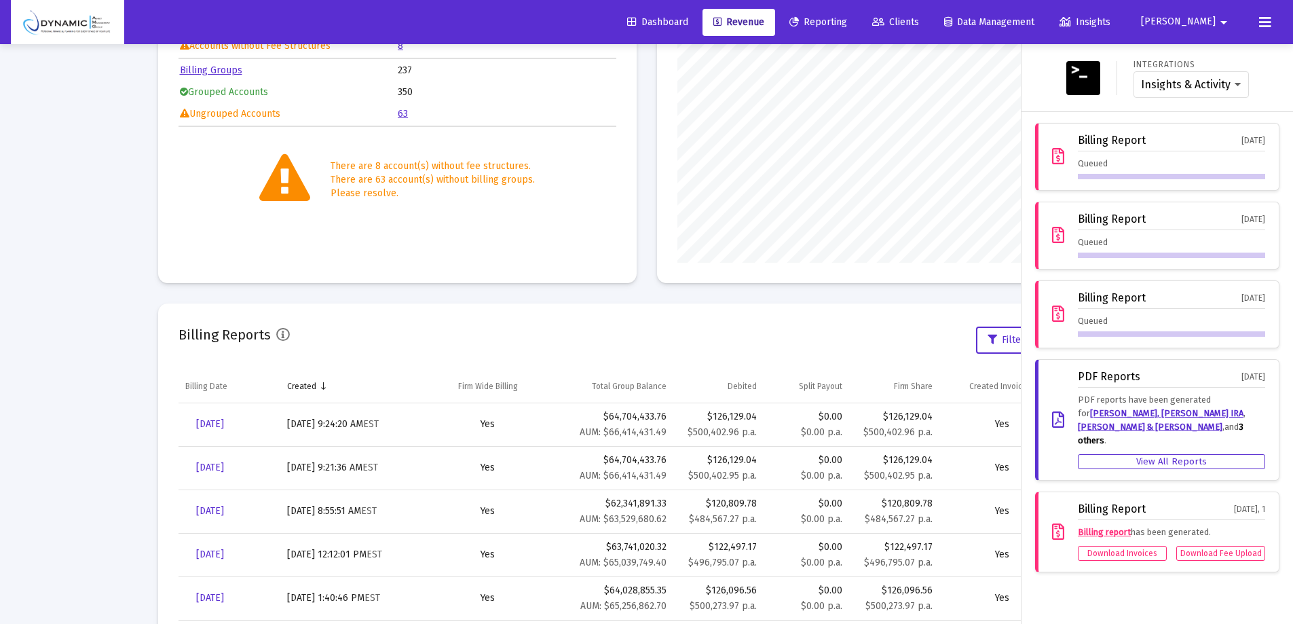
click at [1154, 312] on div "Billing Report [DATE] Queued" at bounding box center [1171, 314] width 187 height 45
click at [1098, 157] on div "Queued" at bounding box center [1171, 168] width 187 height 22
click at [1175, 87] on select "Insights & Activity Wealthbox" at bounding box center [1191, 85] width 100 height 12
click at [1176, 87] on select "Insights & Activity Wealthbox" at bounding box center [1191, 85] width 100 height 12
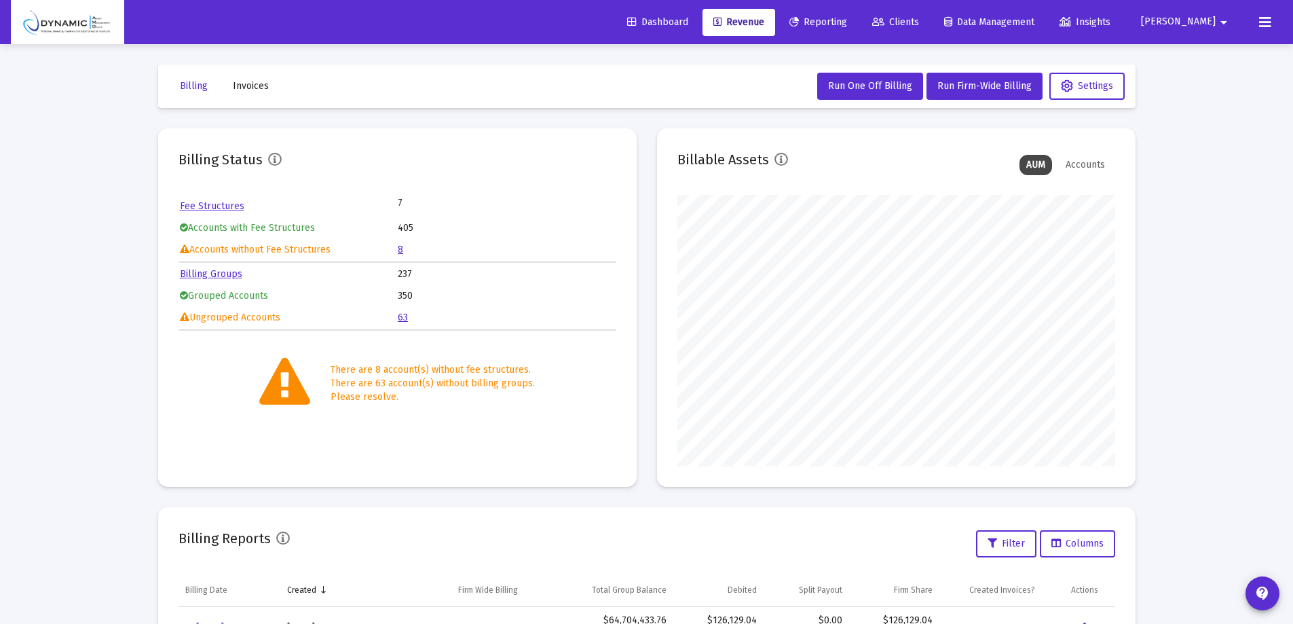
click at [1273, 24] on button at bounding box center [1264, 22] width 27 height 27
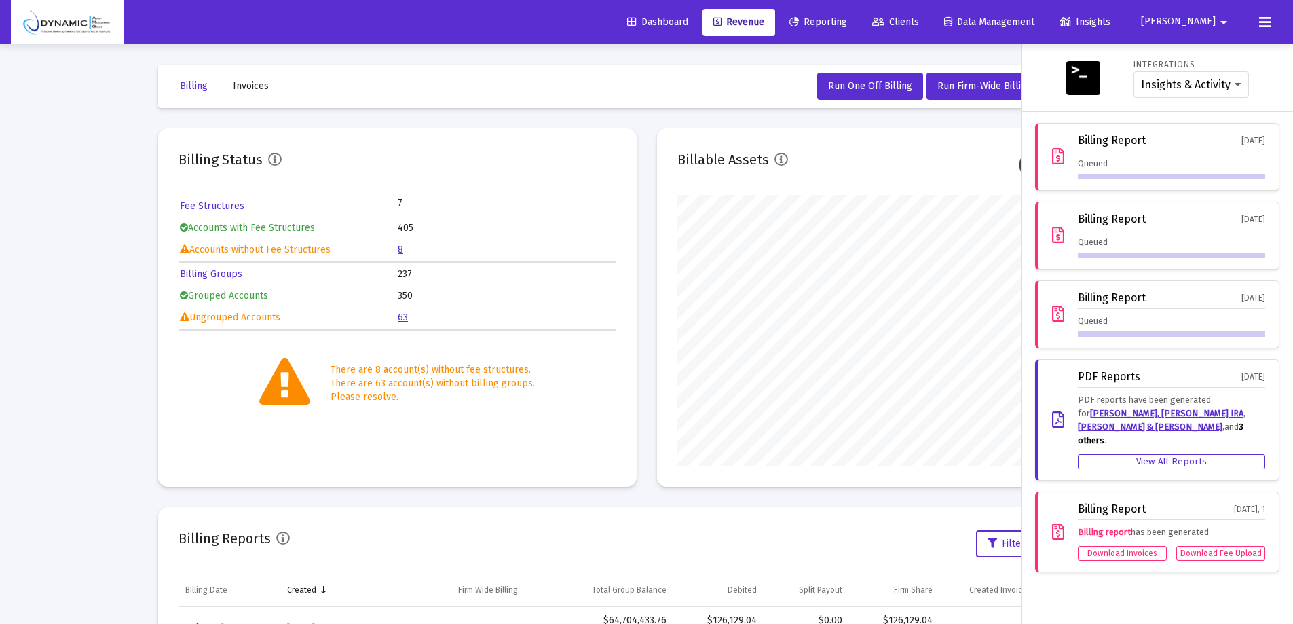
click at [1082, 155] on div "Billing Report [DATE] Queued" at bounding box center [1171, 156] width 187 height 45
click at [1054, 155] on icon at bounding box center [1058, 157] width 12 height 16
click at [1254, 30] on button at bounding box center [1264, 22] width 27 height 27
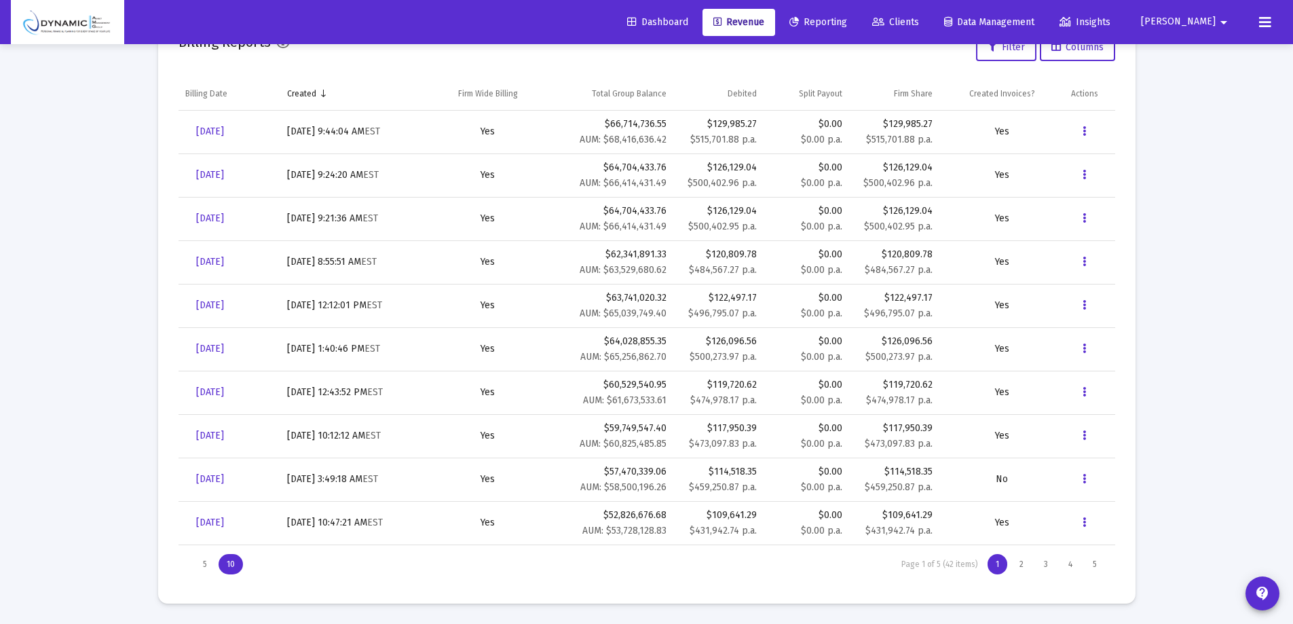
scroll to position [360, 0]
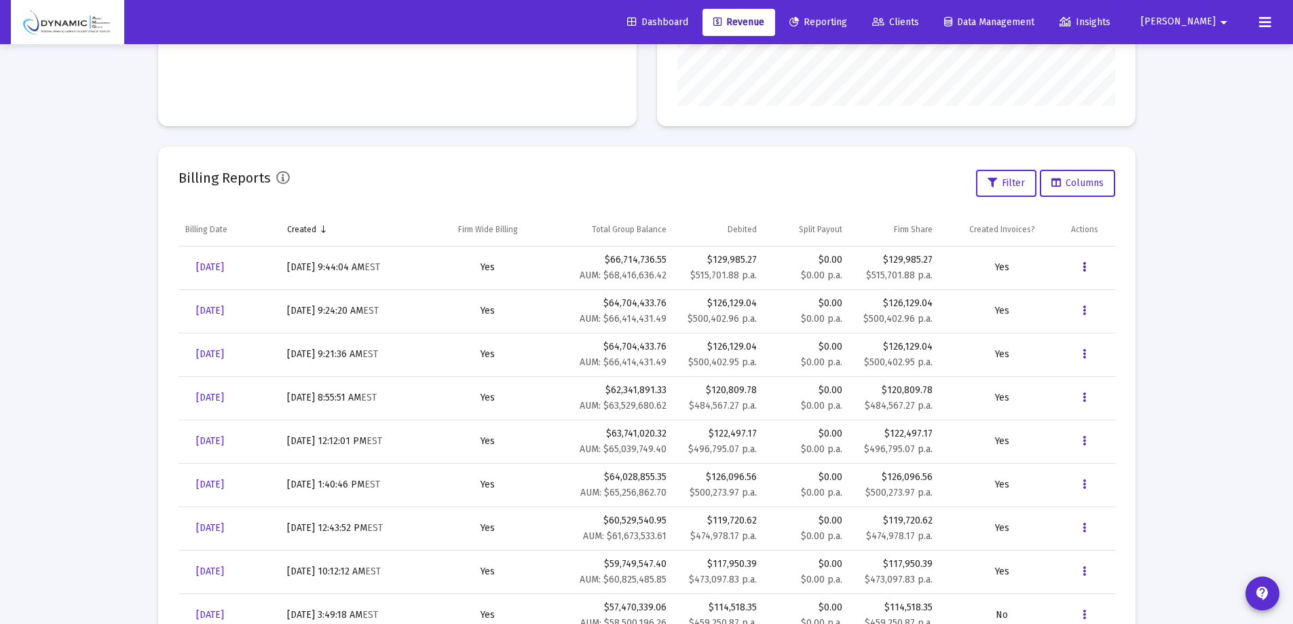
click at [1089, 268] on button "Data grid" at bounding box center [1084, 267] width 27 height 27
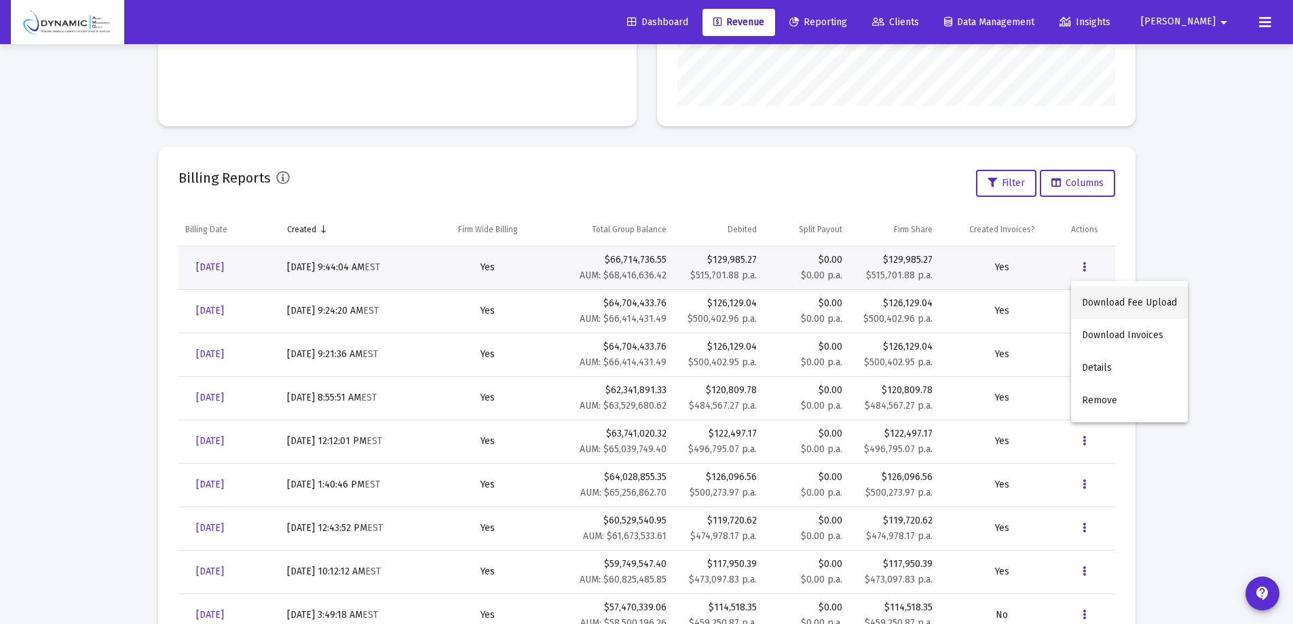
click at [1107, 297] on button "Download Fee Upload" at bounding box center [1129, 302] width 117 height 33
